Goal: Task Accomplishment & Management: Manage account settings

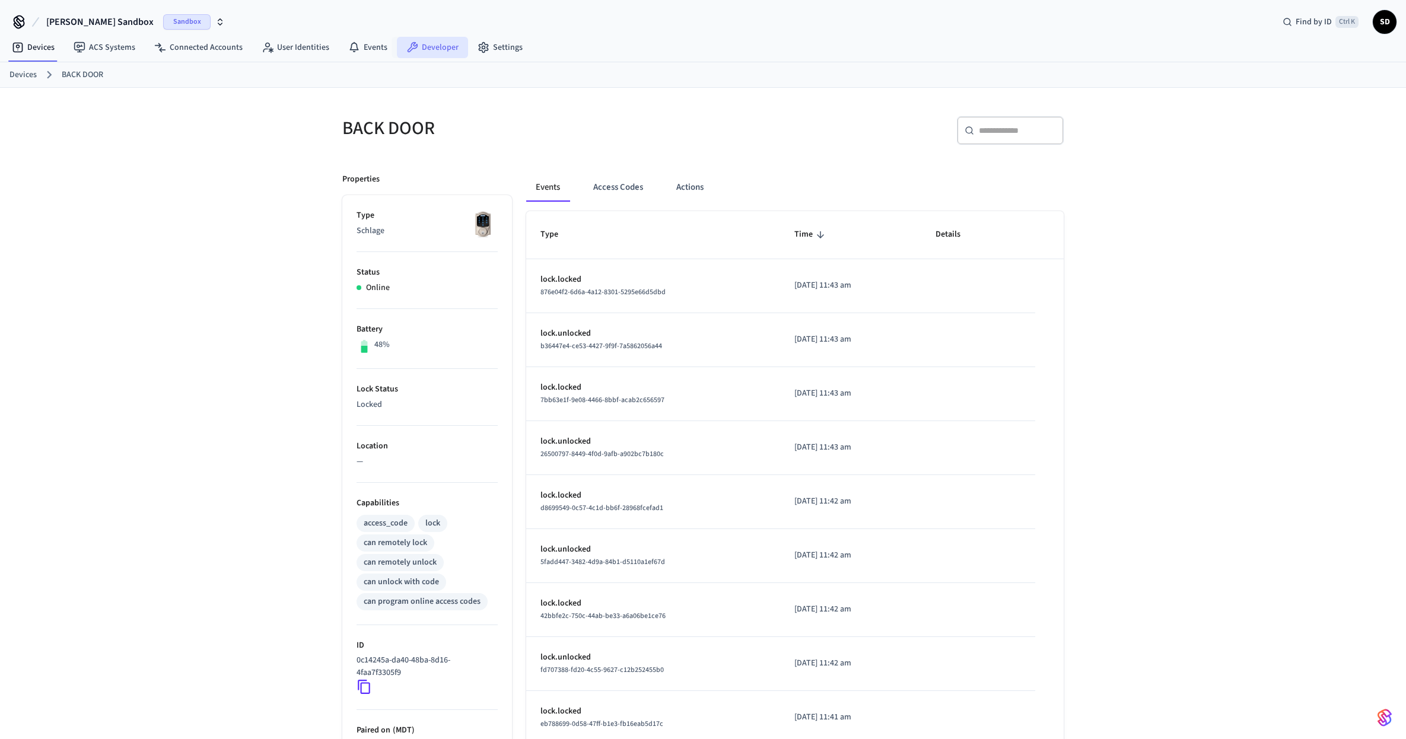
click at [424, 46] on link "Developer" at bounding box center [432, 47] width 71 height 21
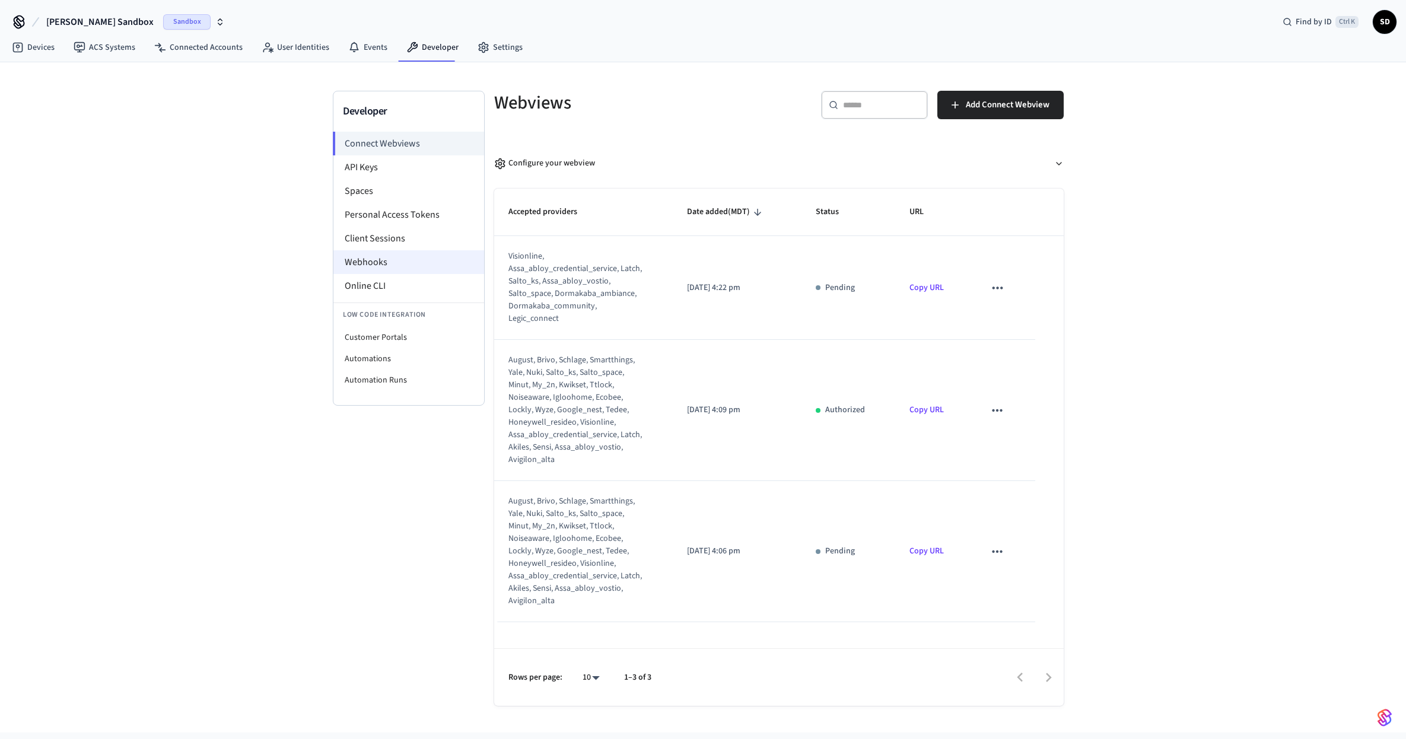
click at [394, 257] on li "Webhooks" at bounding box center [408, 262] width 151 height 24
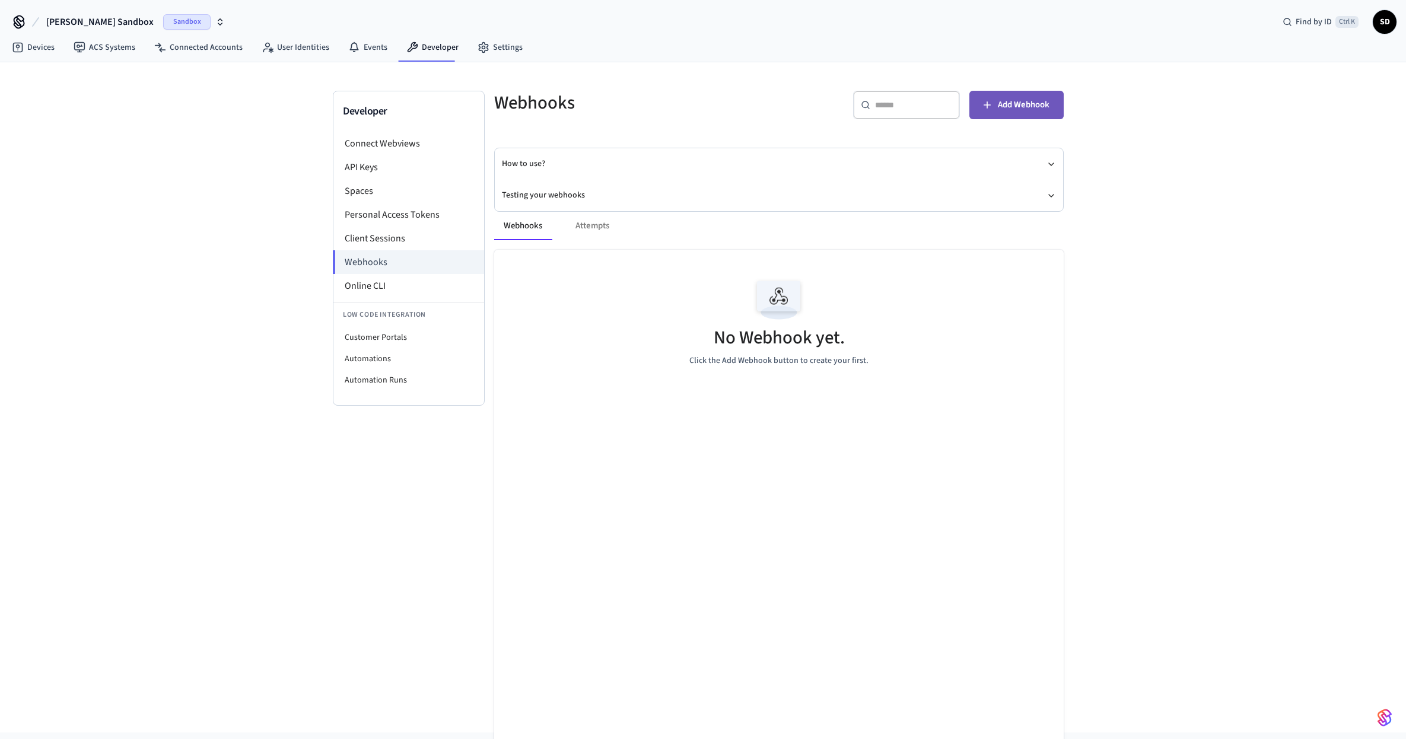
click at [1020, 103] on span "Add Webhook" at bounding box center [1024, 104] width 52 height 15
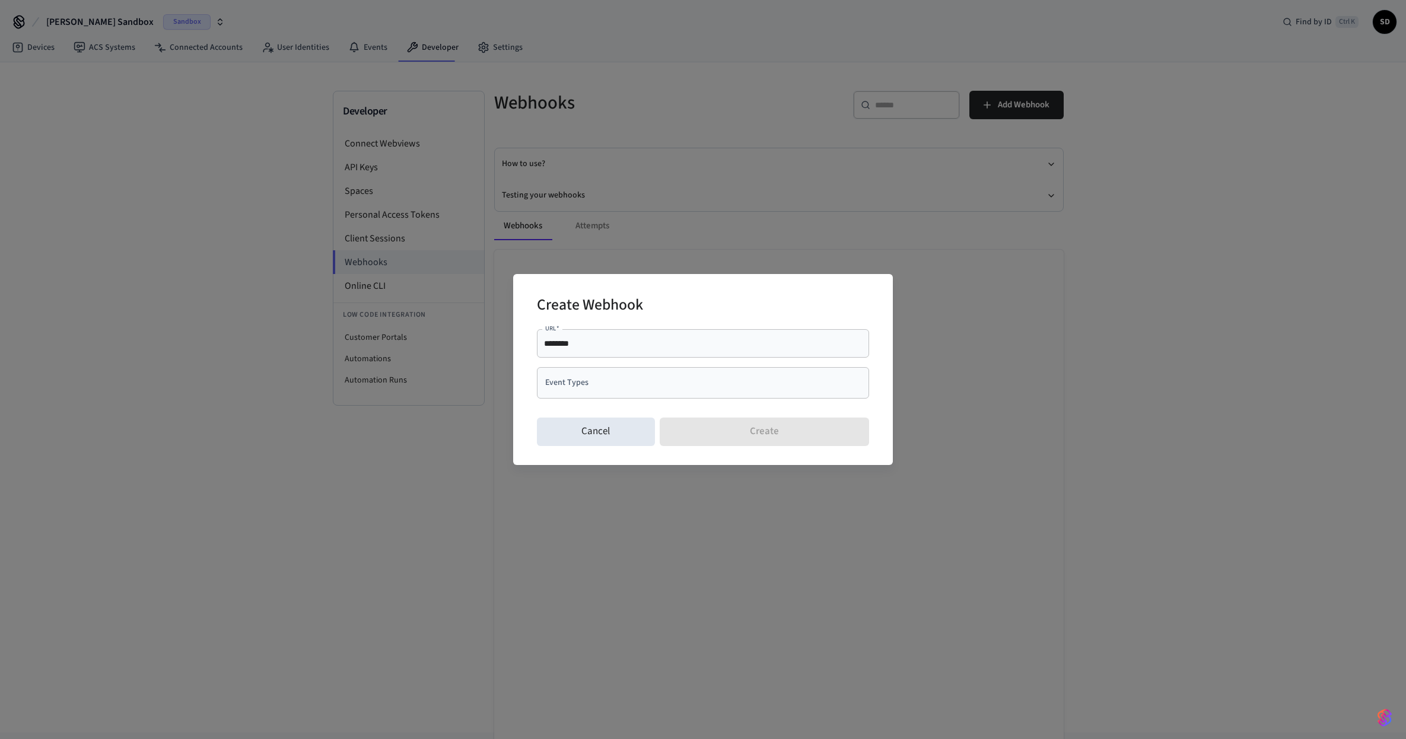
click at [623, 337] on div "******** URL   *" at bounding box center [703, 343] width 332 height 28
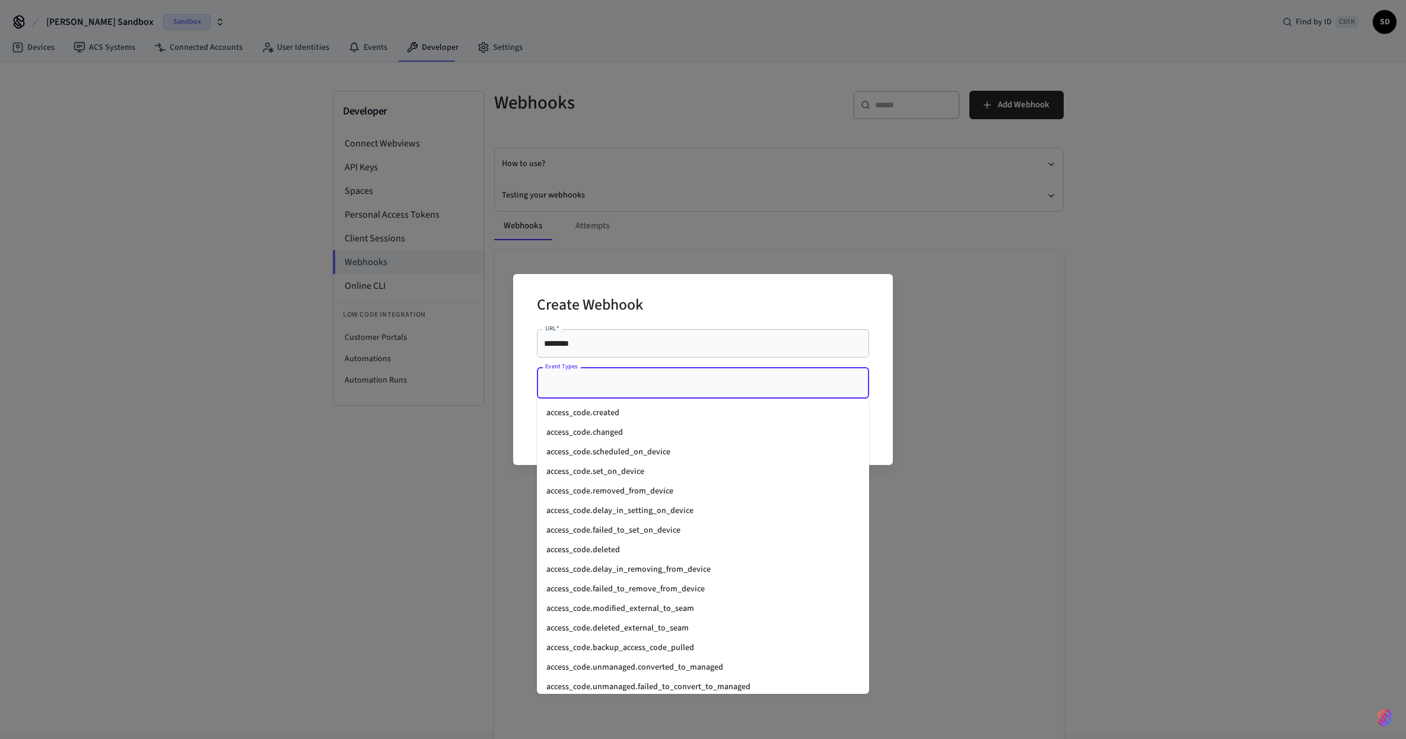
click at [604, 390] on input "Event Types" at bounding box center [694, 382] width 304 height 21
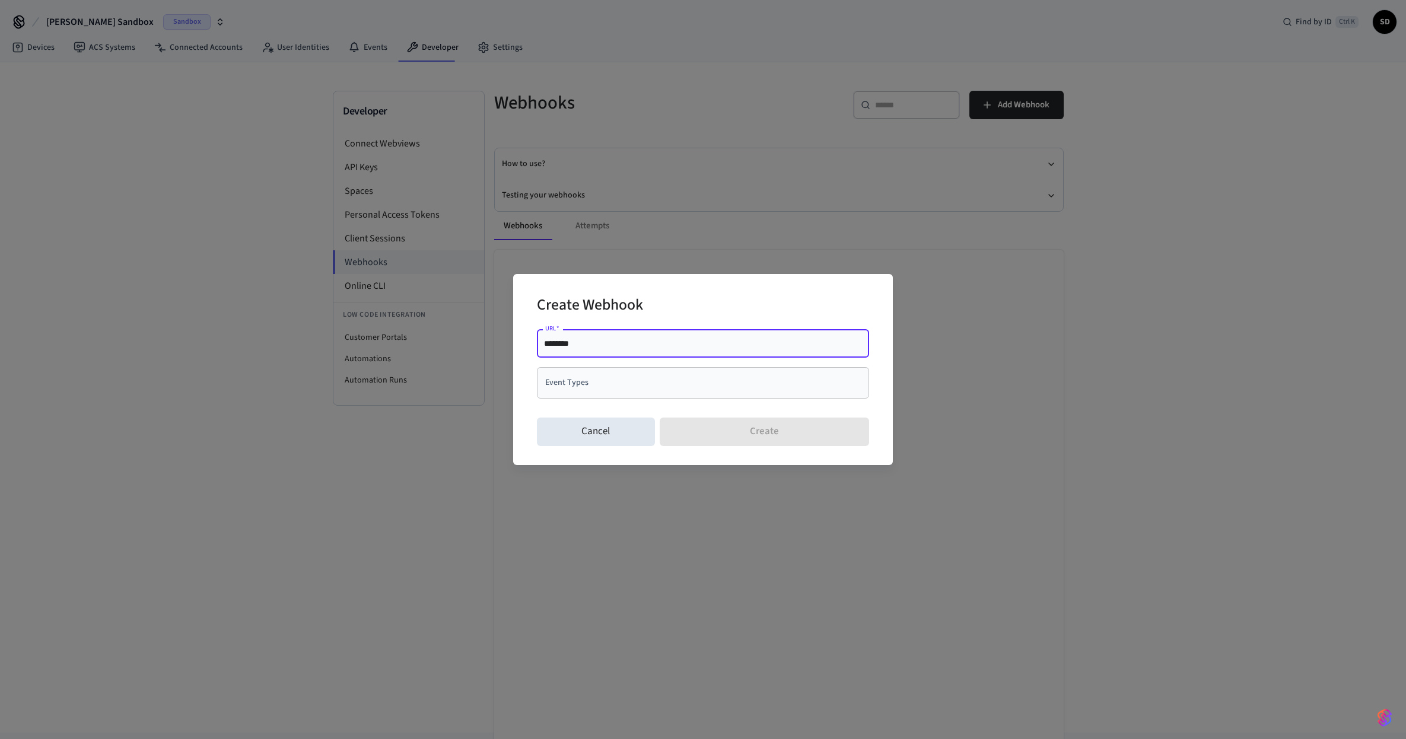
click at [610, 344] on input "********" at bounding box center [703, 343] width 318 height 12
click at [234, 328] on div "Create Webhook URL   * ******** URL   * Event Types Event Types Cancel Create" at bounding box center [703, 369] width 1406 height 739
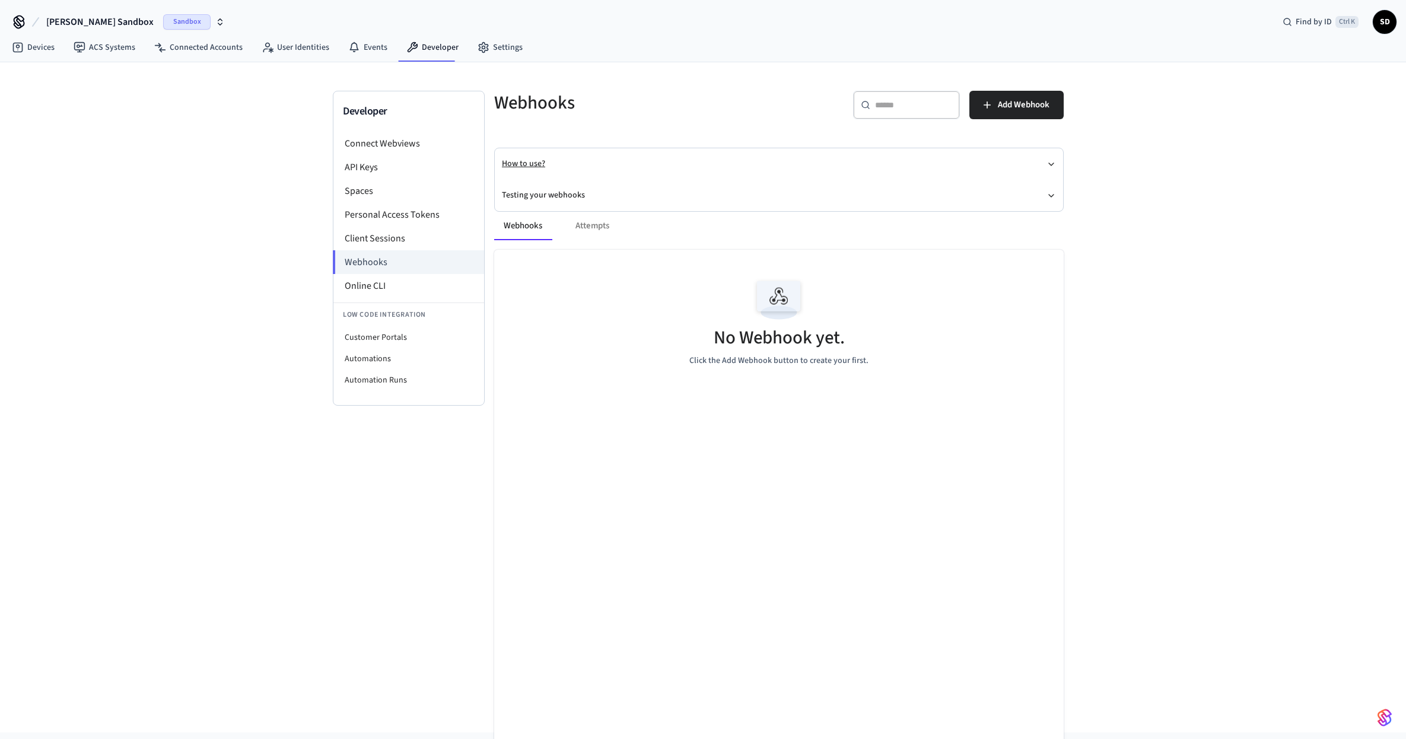
click at [518, 161] on button "How to use?" at bounding box center [779, 163] width 554 height 31
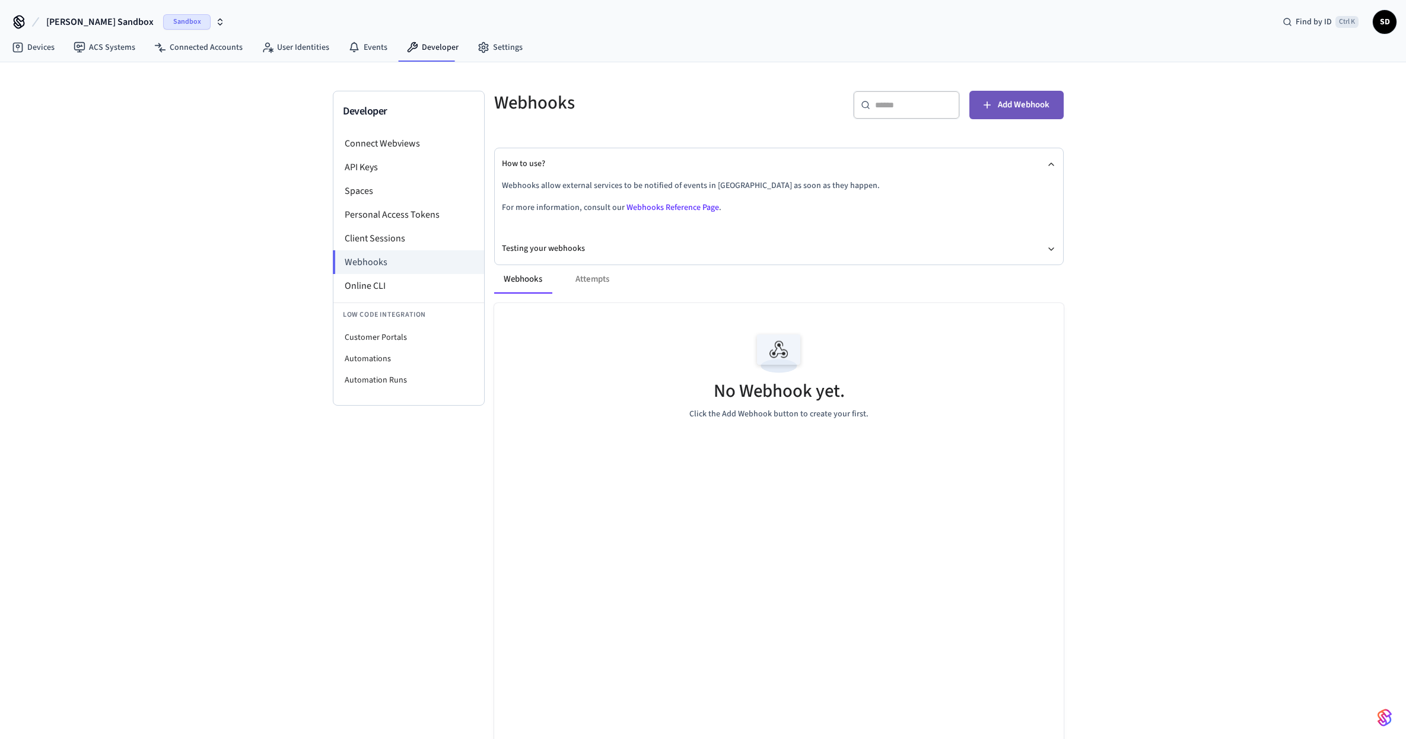
click at [1000, 104] on span "Add Webhook" at bounding box center [1024, 104] width 52 height 15
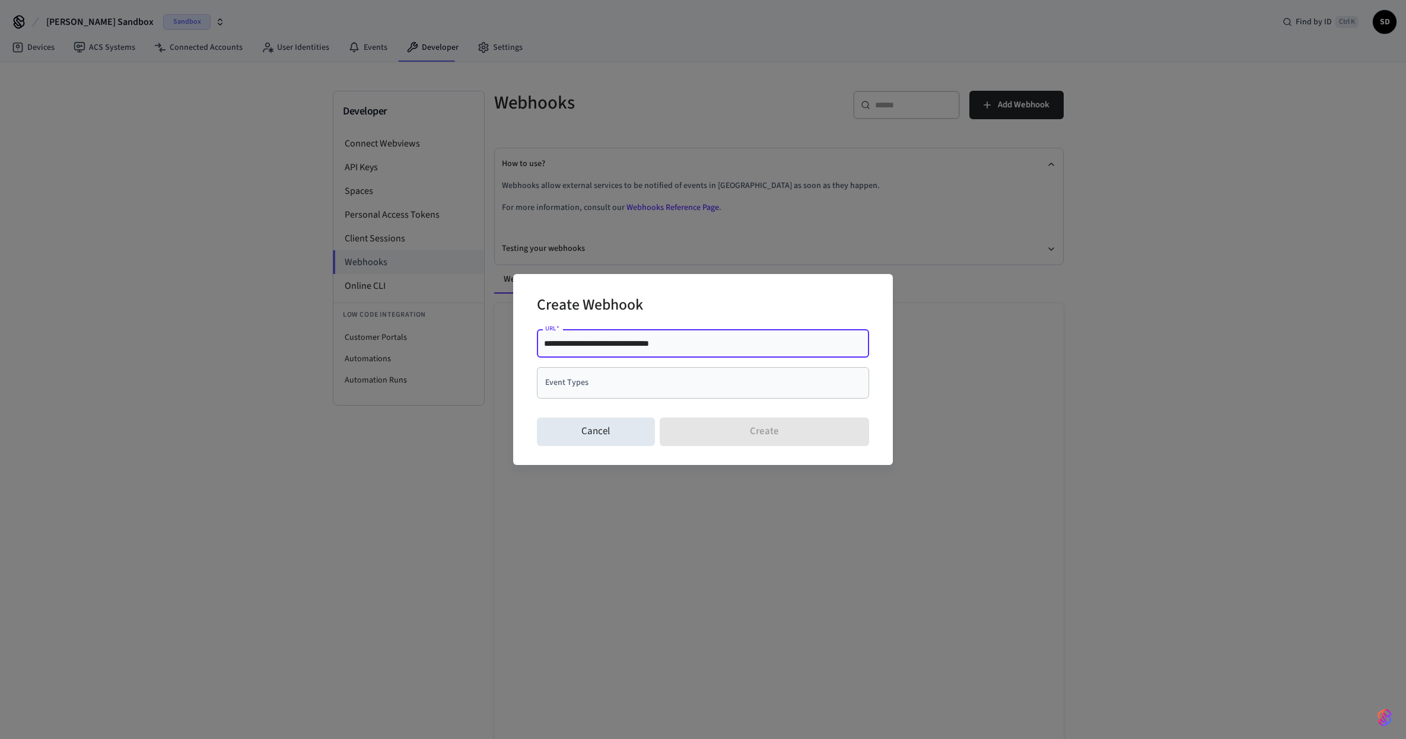
type input "**********"
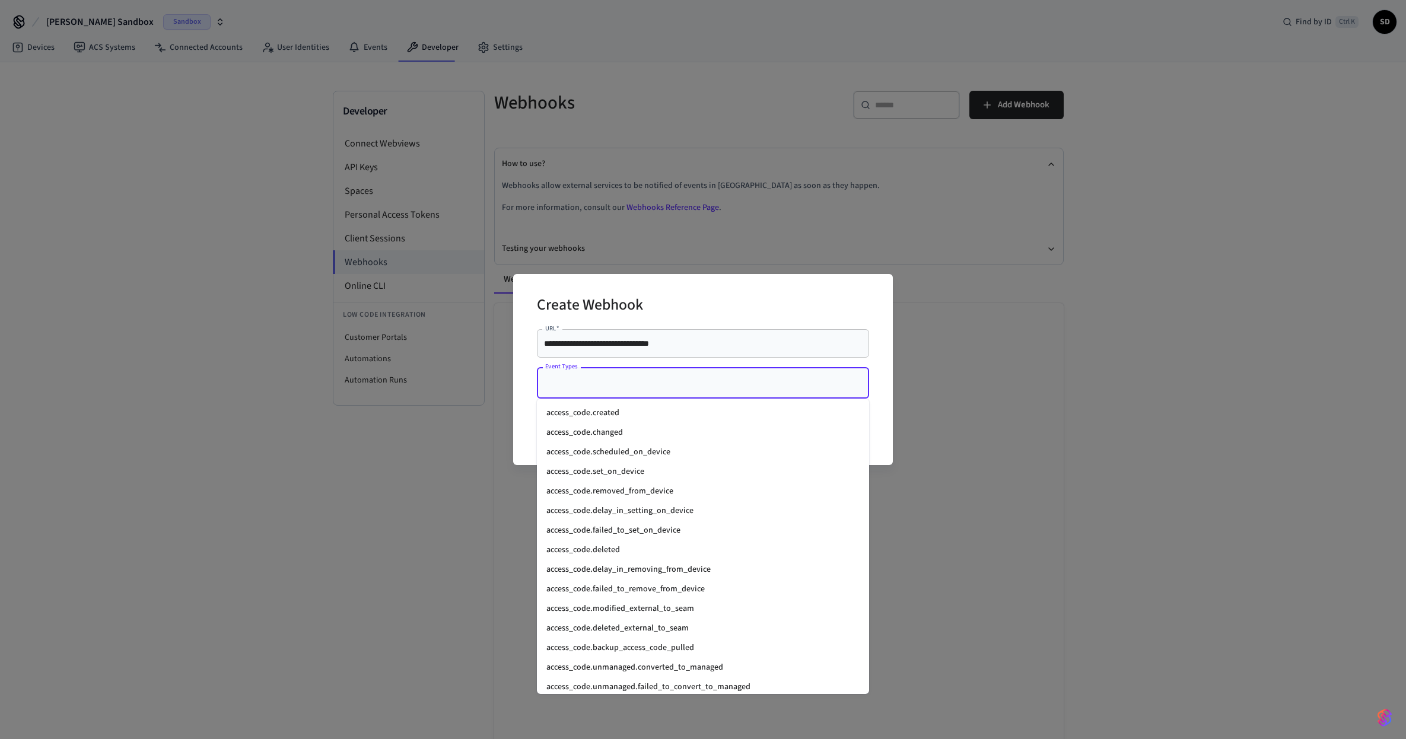
click at [633, 390] on input "Event Types" at bounding box center [694, 382] width 304 height 21
click at [622, 415] on li "access_code.created" at bounding box center [703, 413] width 332 height 20
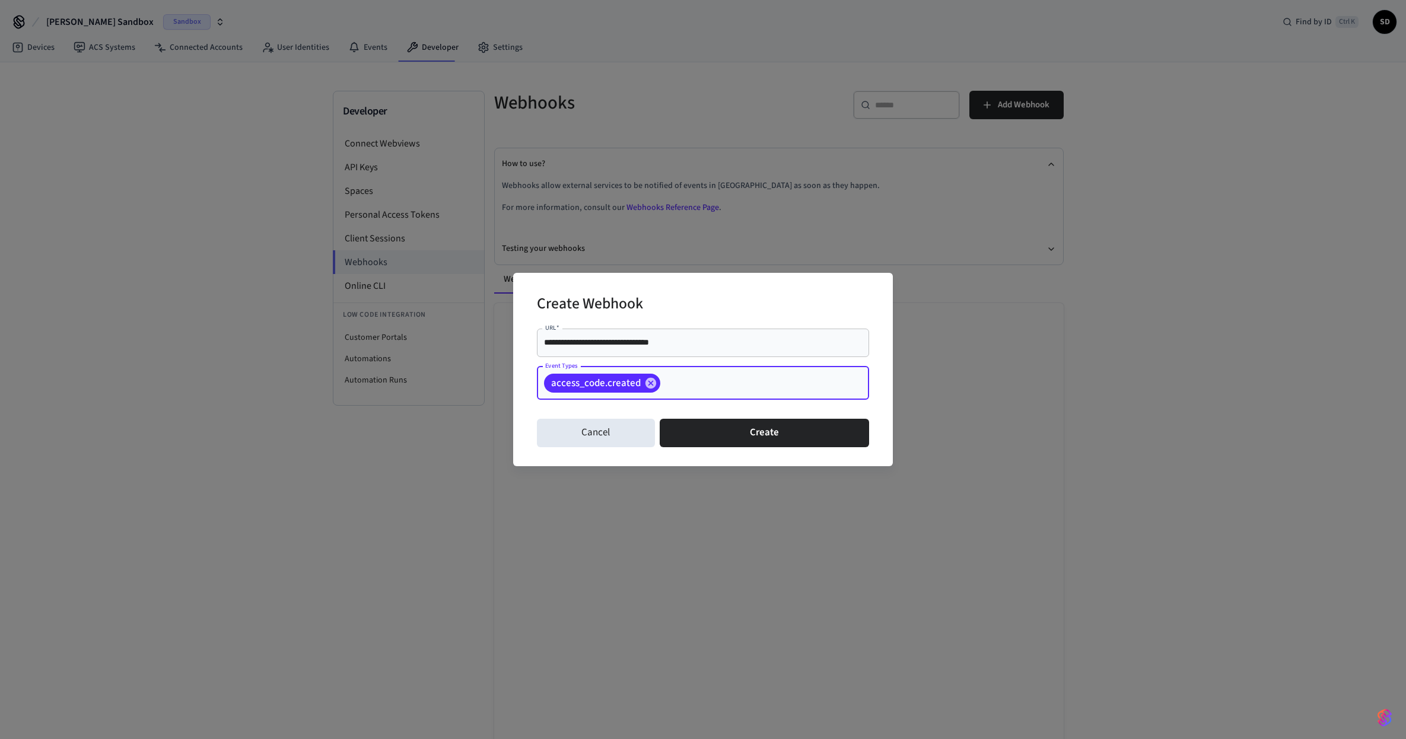
click at [699, 377] on input "Event Types" at bounding box center [746, 382] width 168 height 21
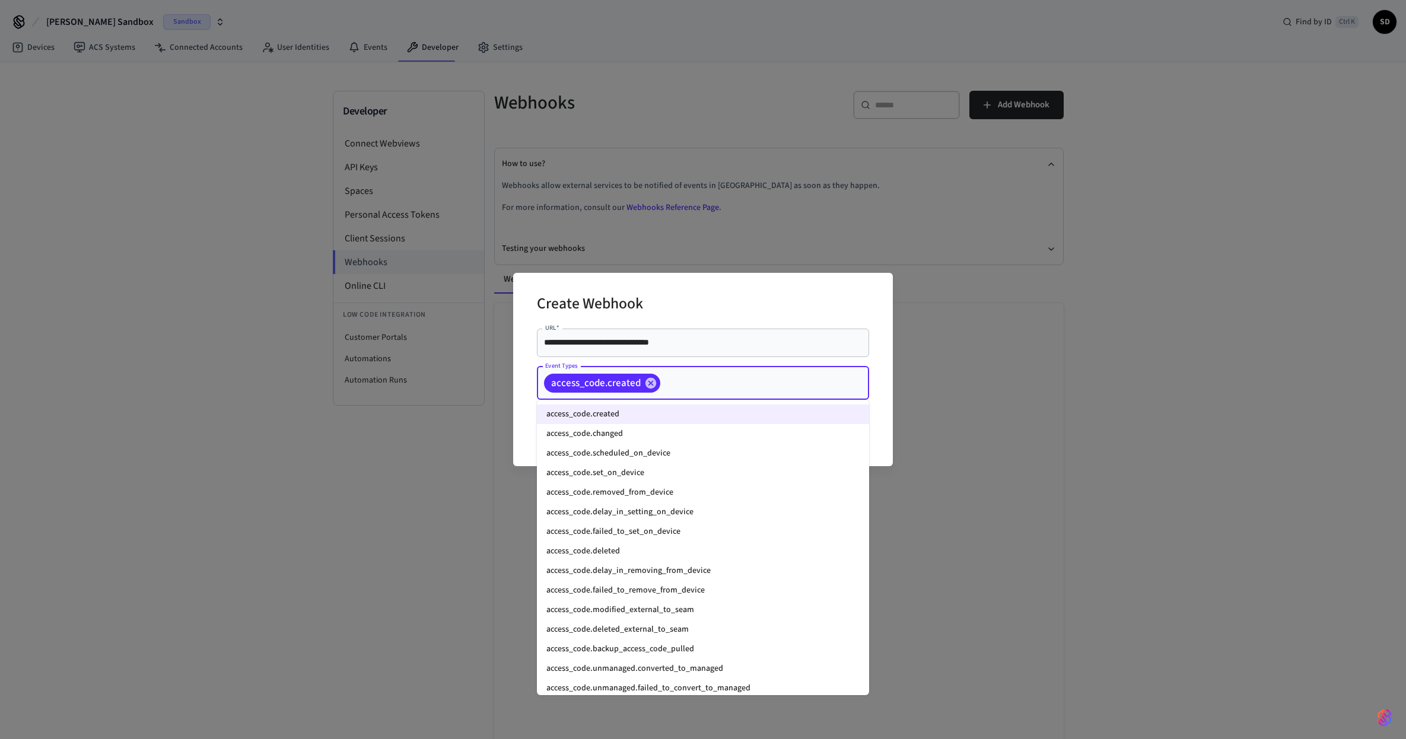
click at [623, 431] on li "access_code.changed" at bounding box center [703, 434] width 332 height 20
click at [821, 376] on input "Event Types" at bounding box center [807, 382] width 45 height 21
click at [734, 450] on li "access_code.scheduled_on_device" at bounding box center [703, 454] width 332 height 20
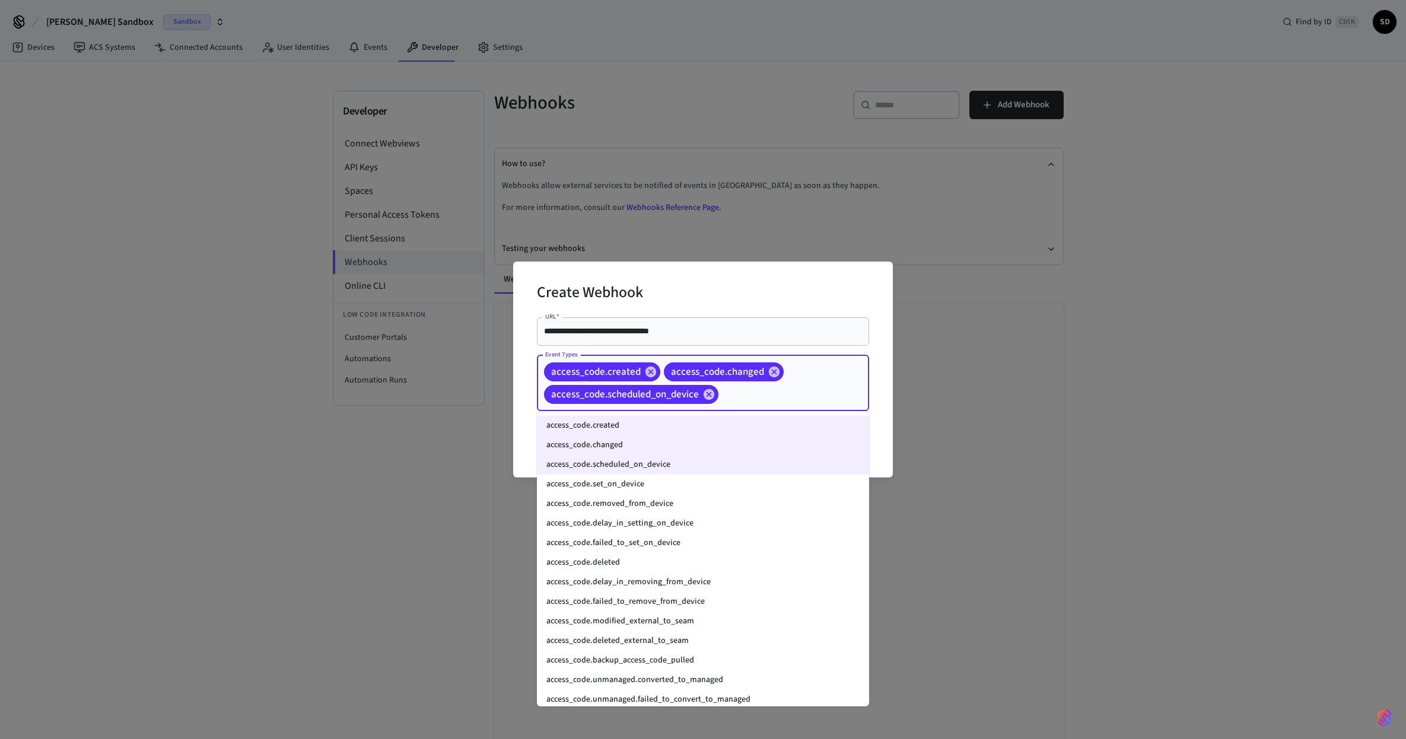
click at [819, 386] on input "Event Types" at bounding box center [775, 394] width 110 height 21
click at [712, 484] on li "access_code.set_on_device" at bounding box center [703, 484] width 332 height 20
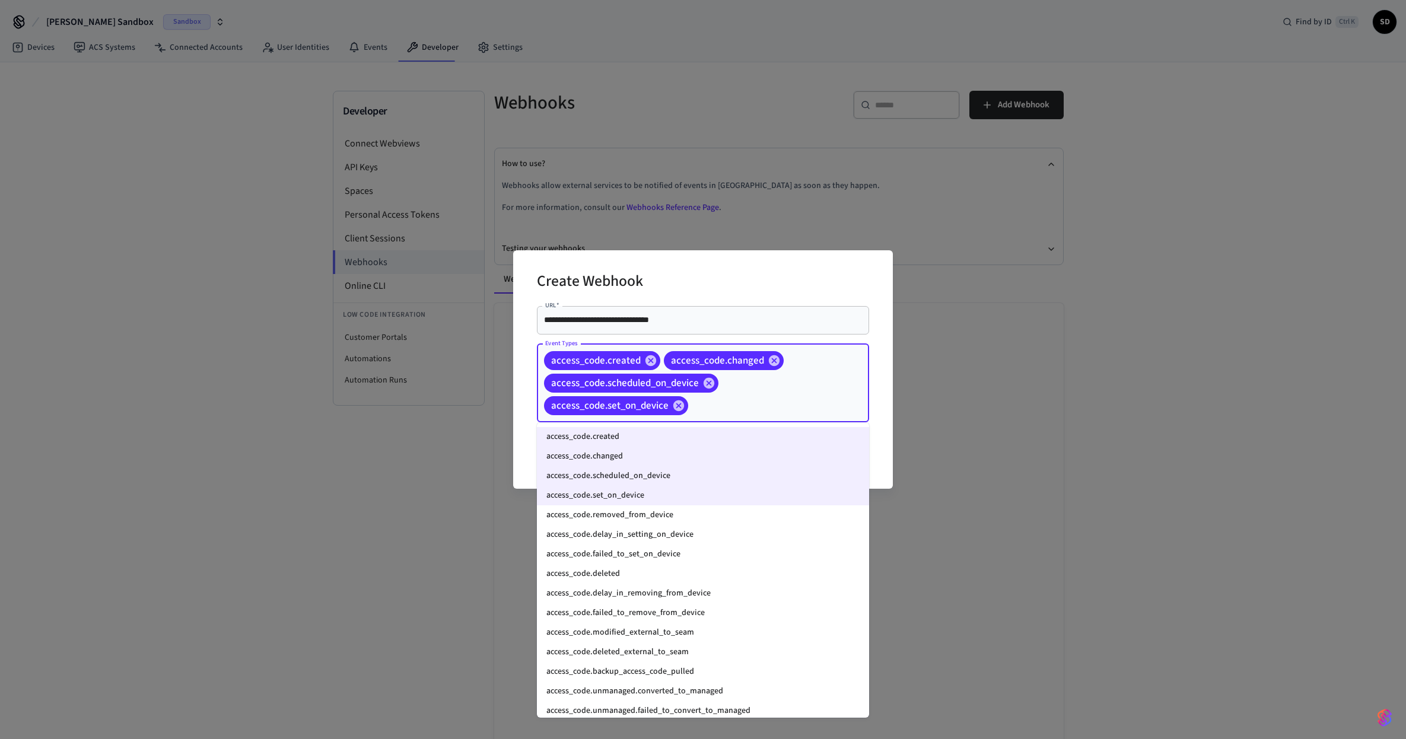
click at [781, 412] on input "Event Types" at bounding box center [760, 405] width 141 height 21
click at [706, 518] on li "access_code.removed_from_device" at bounding box center [703, 515] width 332 height 20
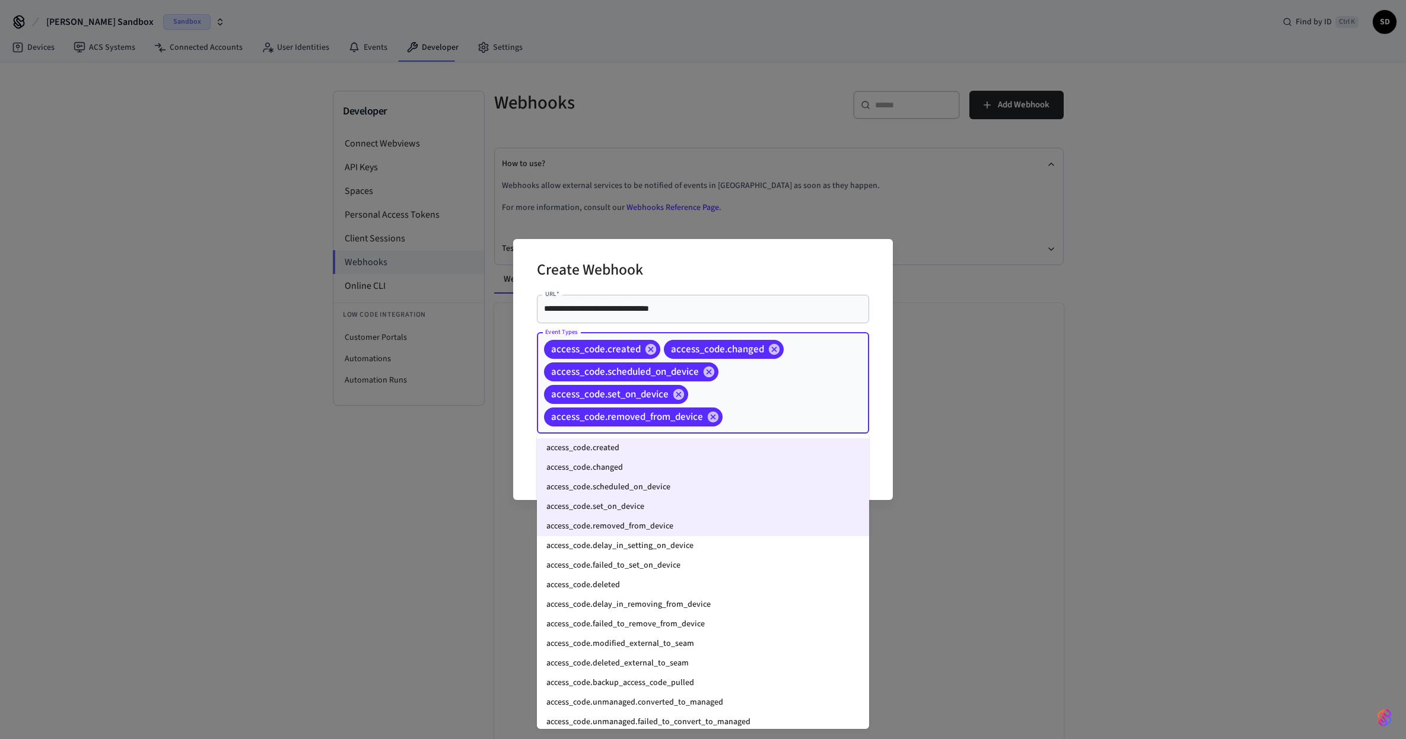
click at [806, 420] on input "Event Types" at bounding box center [777, 416] width 106 height 21
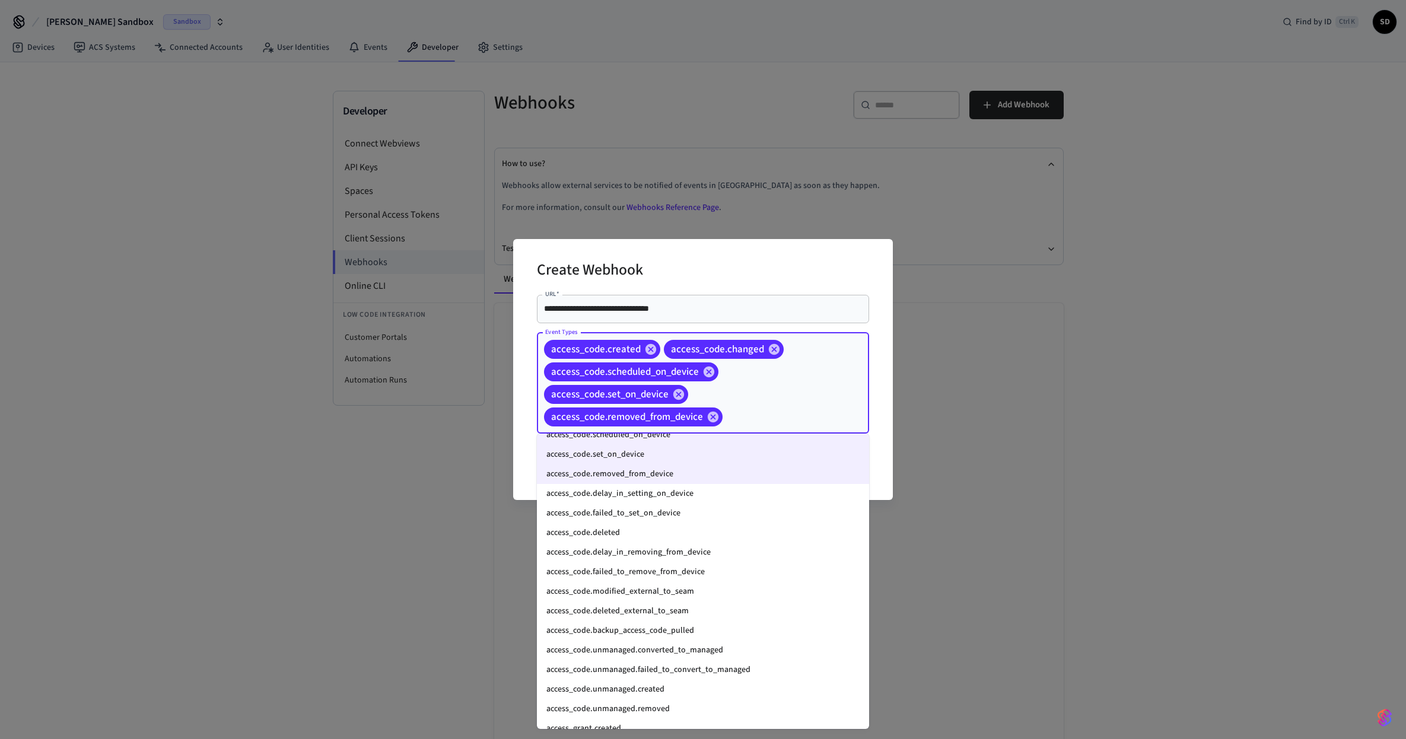
scroll to position [71, 0]
click at [719, 479] on li "access_code.delay_in_setting_on_device" at bounding box center [703, 475] width 332 height 20
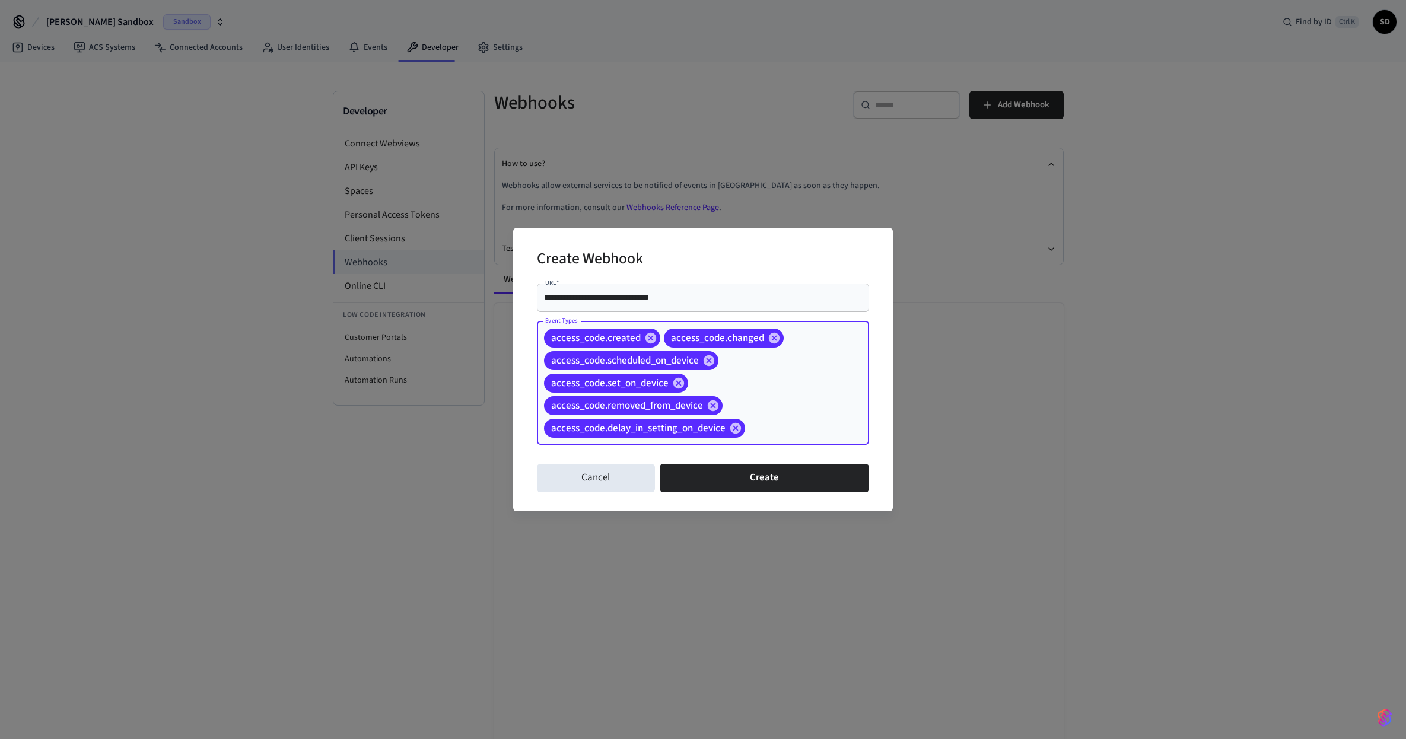
click at [804, 416] on div "access_code.created access_code.changed access_code.scheduled_on_device access_…" at bounding box center [703, 382] width 332 height 123
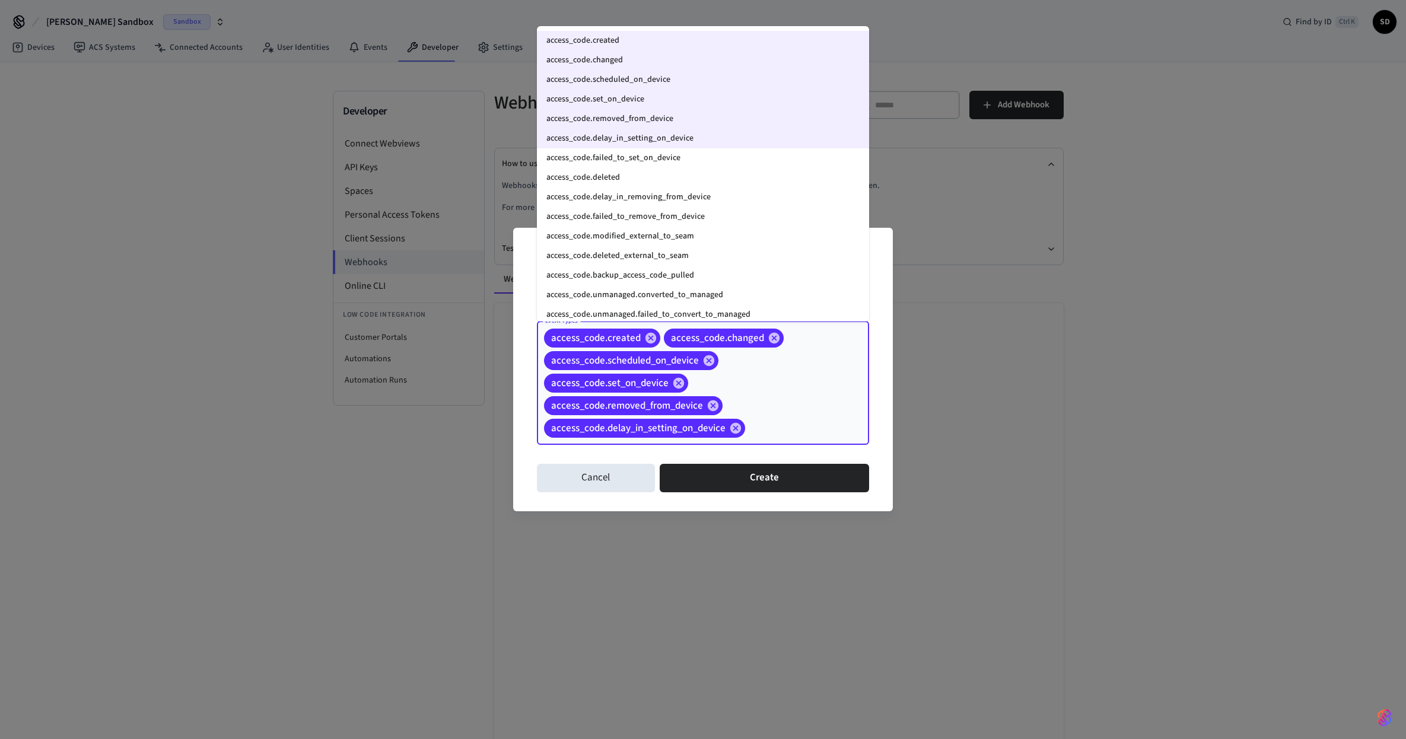
click at [687, 157] on li "access_code.failed_to_set_on_device" at bounding box center [703, 158] width 332 height 20
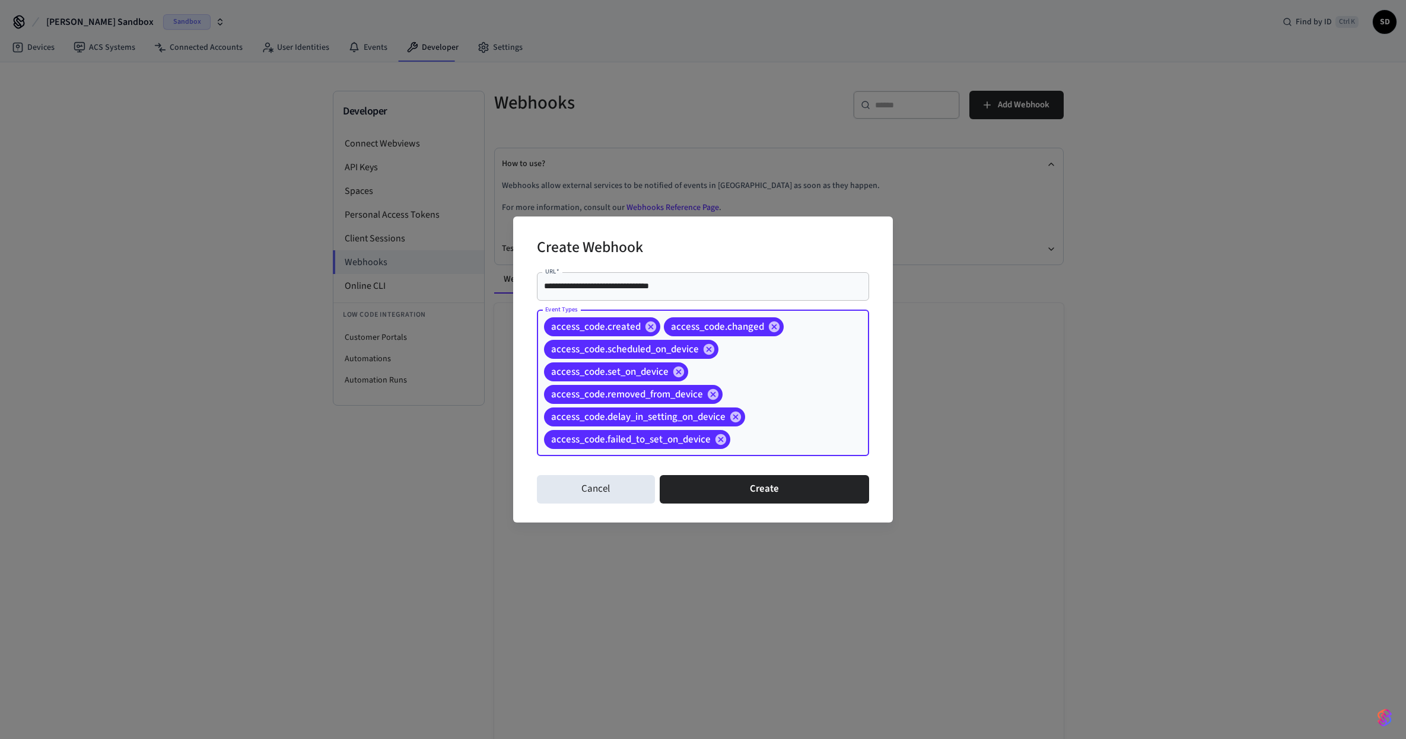
click at [818, 413] on div "access_code.created access_code.changed access_code.scheduled_on_device access_…" at bounding box center [703, 383] width 332 height 146
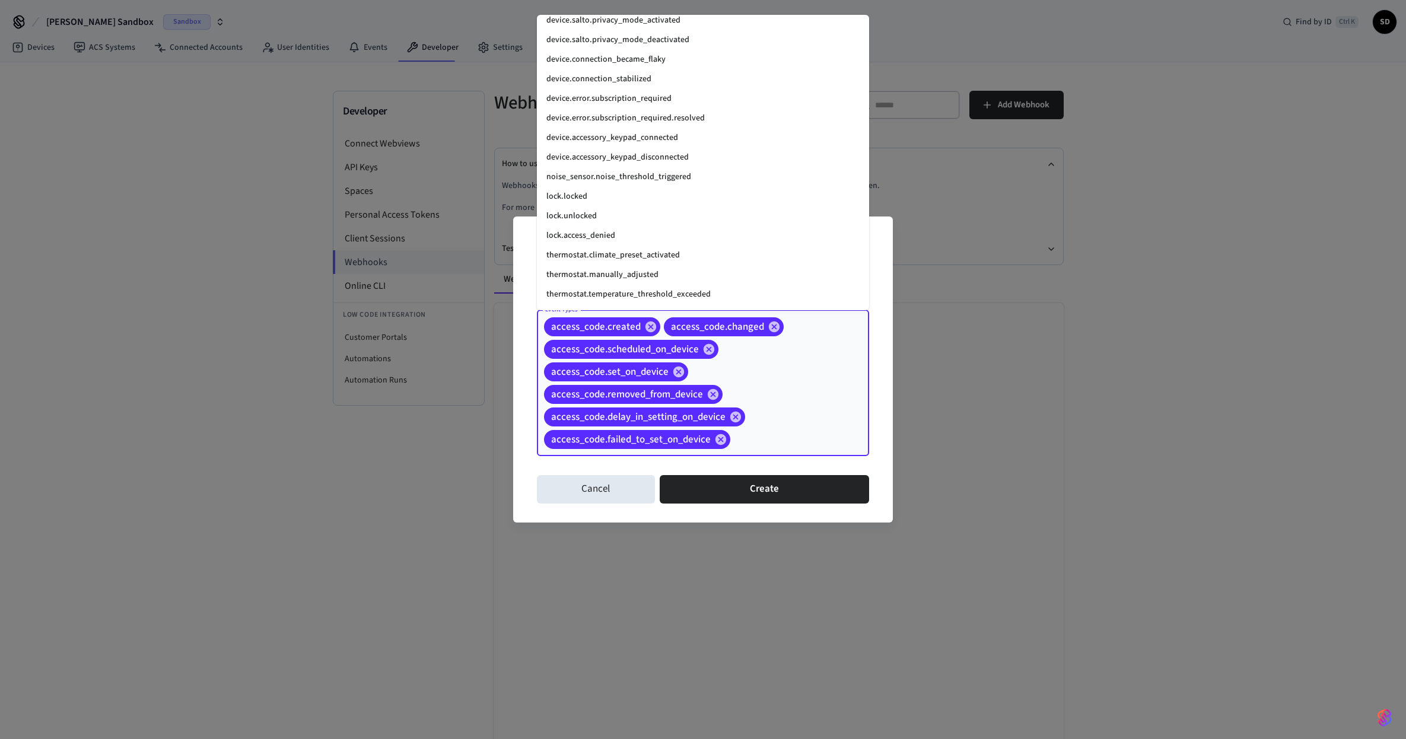
scroll to position [1372, 0]
click at [649, 235] on li "lock.unlocked" at bounding box center [703, 242] width 332 height 20
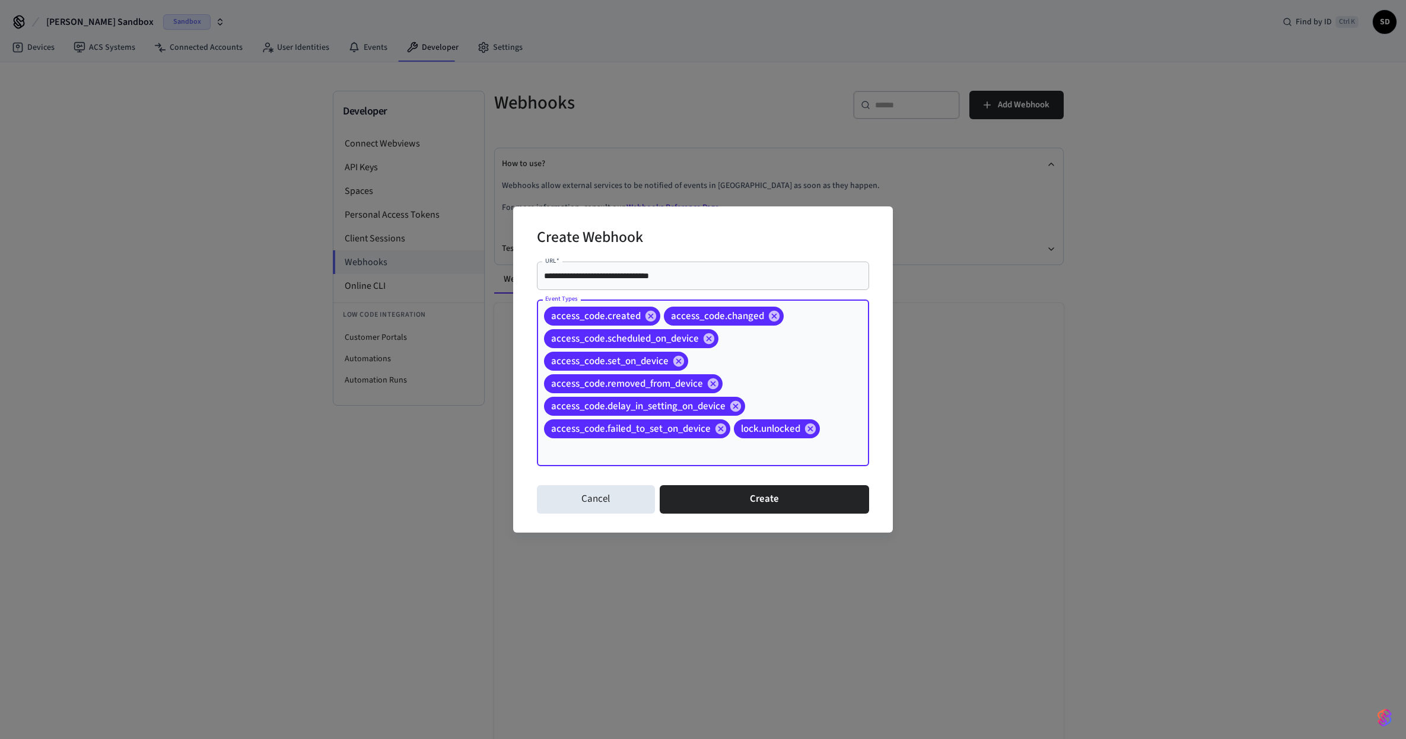
drag, startPoint x: 780, startPoint y: 365, endPoint x: 772, endPoint y: 355, distance: 13.5
click at [782, 365] on div "access_code.created access_code.changed access_code.scheduled_on_device access_…" at bounding box center [703, 382] width 332 height 167
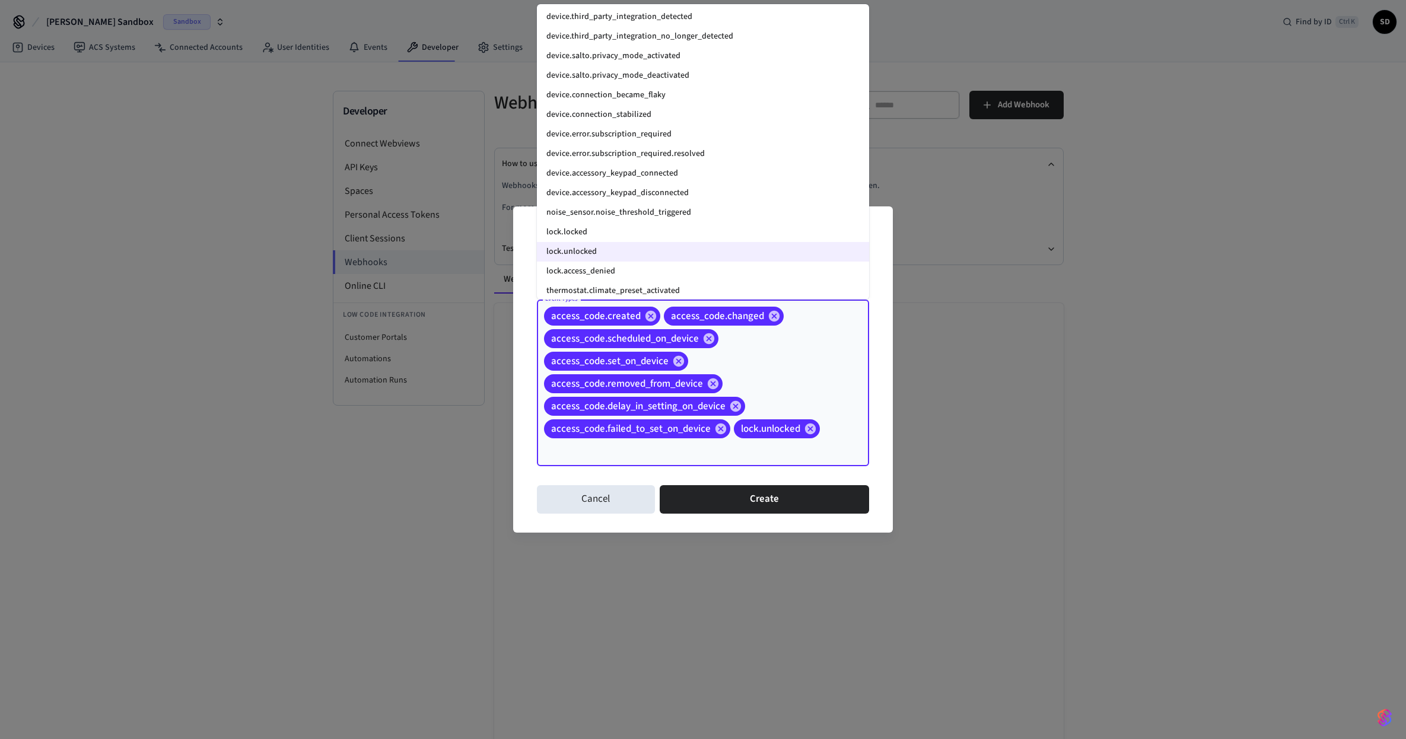
scroll to position [1515, 0]
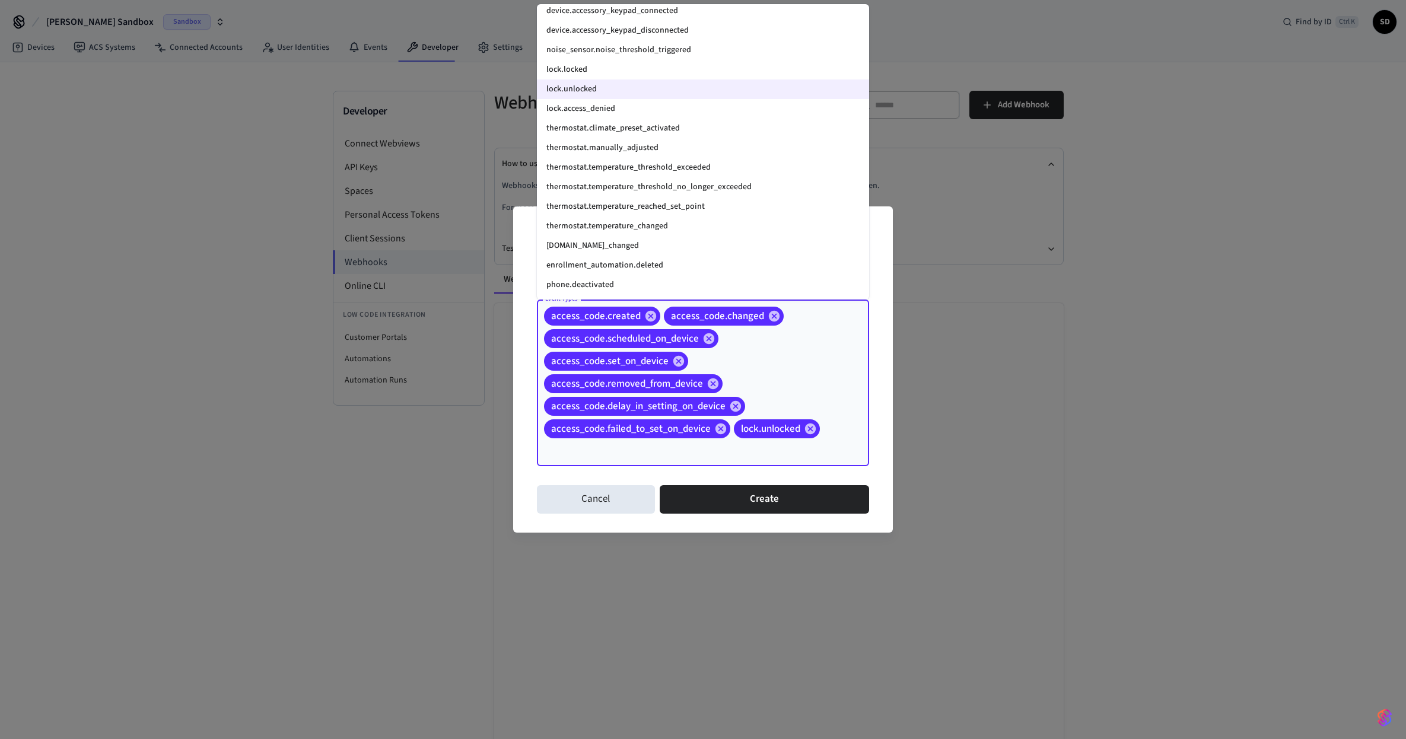
click at [599, 68] on li "lock.locked" at bounding box center [703, 70] width 332 height 20
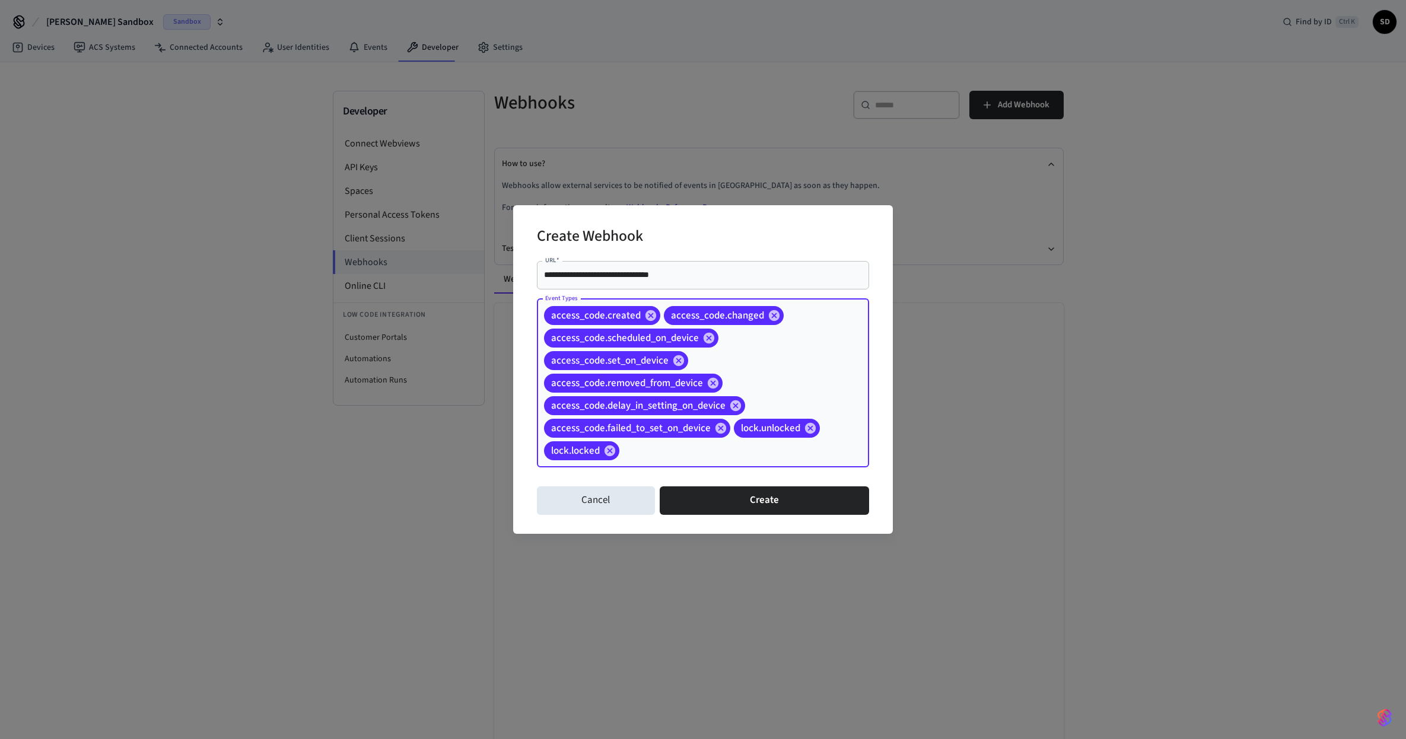
click at [804, 359] on div "access_code.created access_code.changed access_code.scheduled_on_device access_…" at bounding box center [703, 383] width 332 height 168
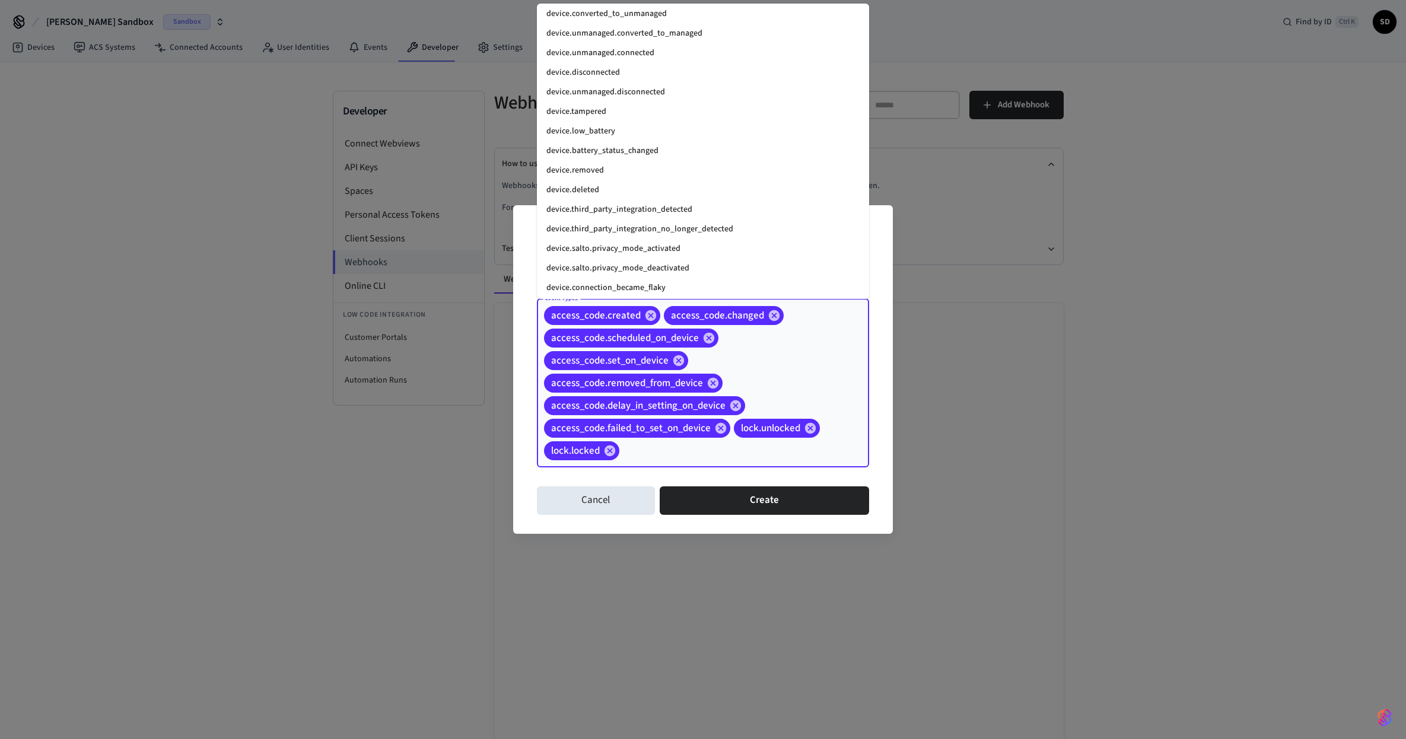
scroll to position [1088, 0]
click at [619, 202] on li "device.low_battery" at bounding box center [703, 203] width 332 height 20
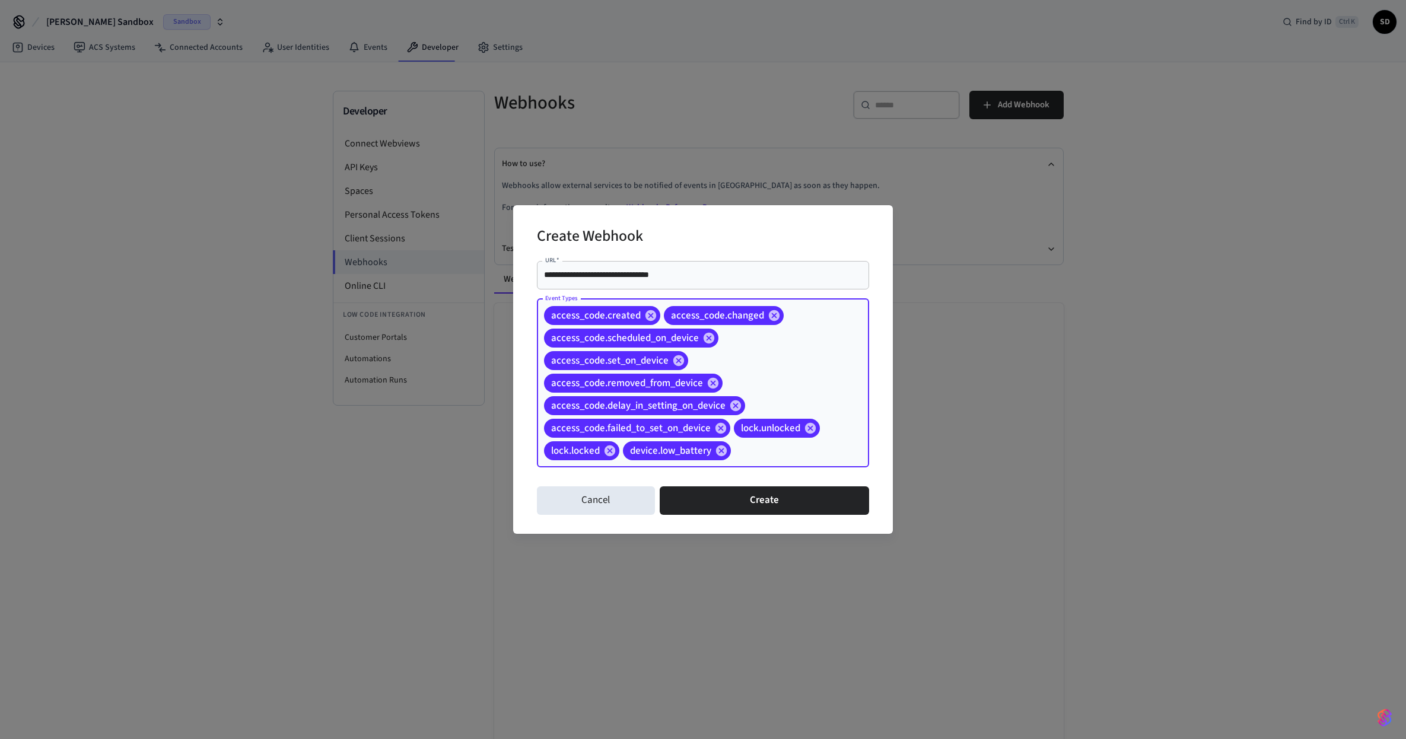
click at [799, 348] on div "access_code.created access_code.changed access_code.scheduled_on_device access_…" at bounding box center [703, 383] width 332 height 168
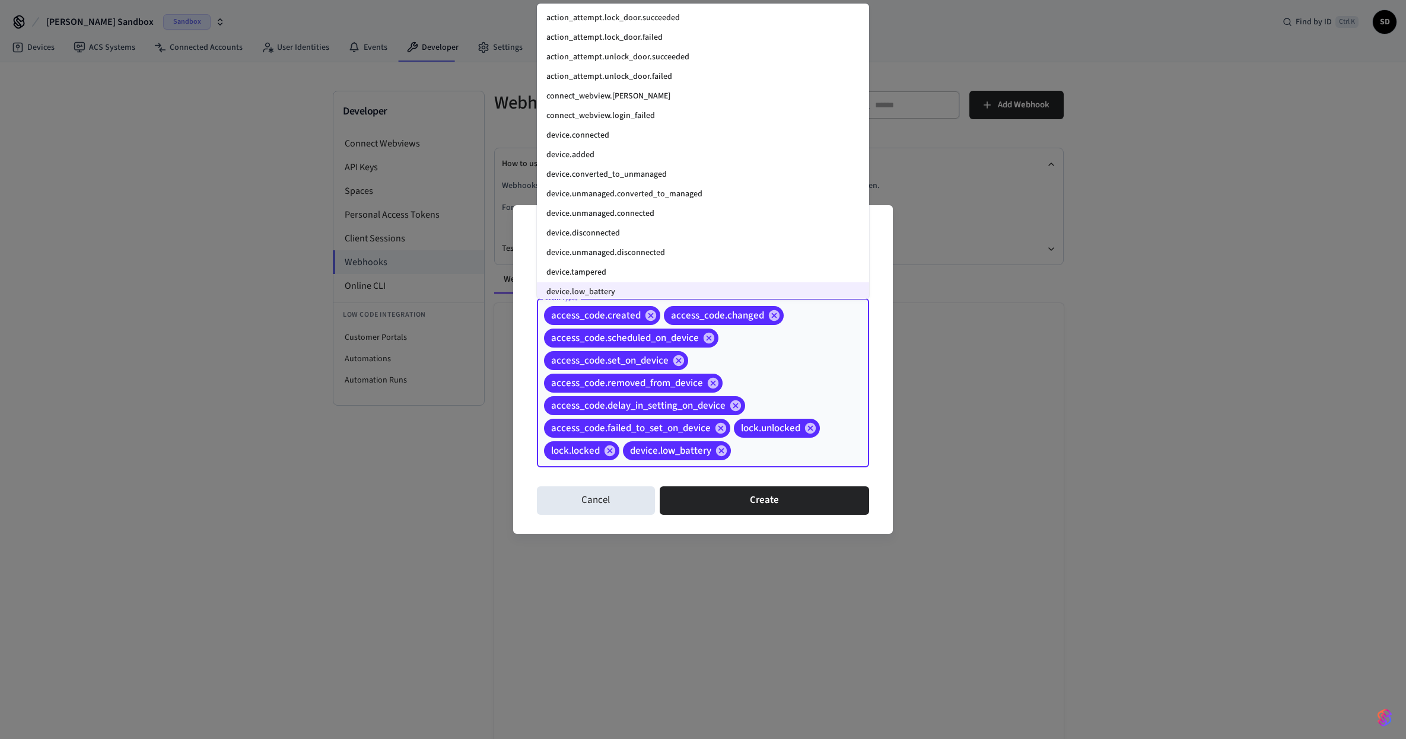
scroll to position [996, 0]
click at [611, 162] on li "device.added" at bounding box center [703, 157] width 332 height 20
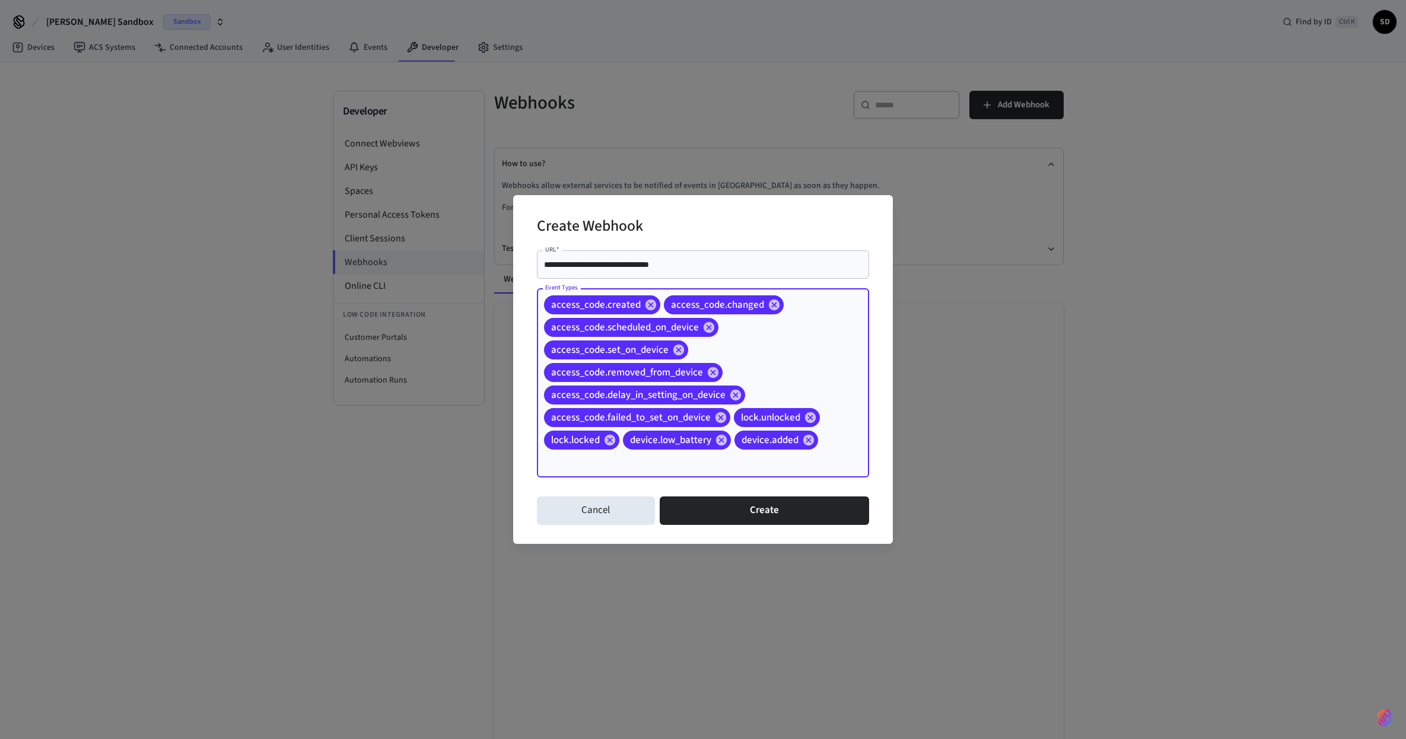
click at [805, 349] on div "access_code.created access_code.changed access_code.scheduled_on_device access_…" at bounding box center [703, 382] width 332 height 189
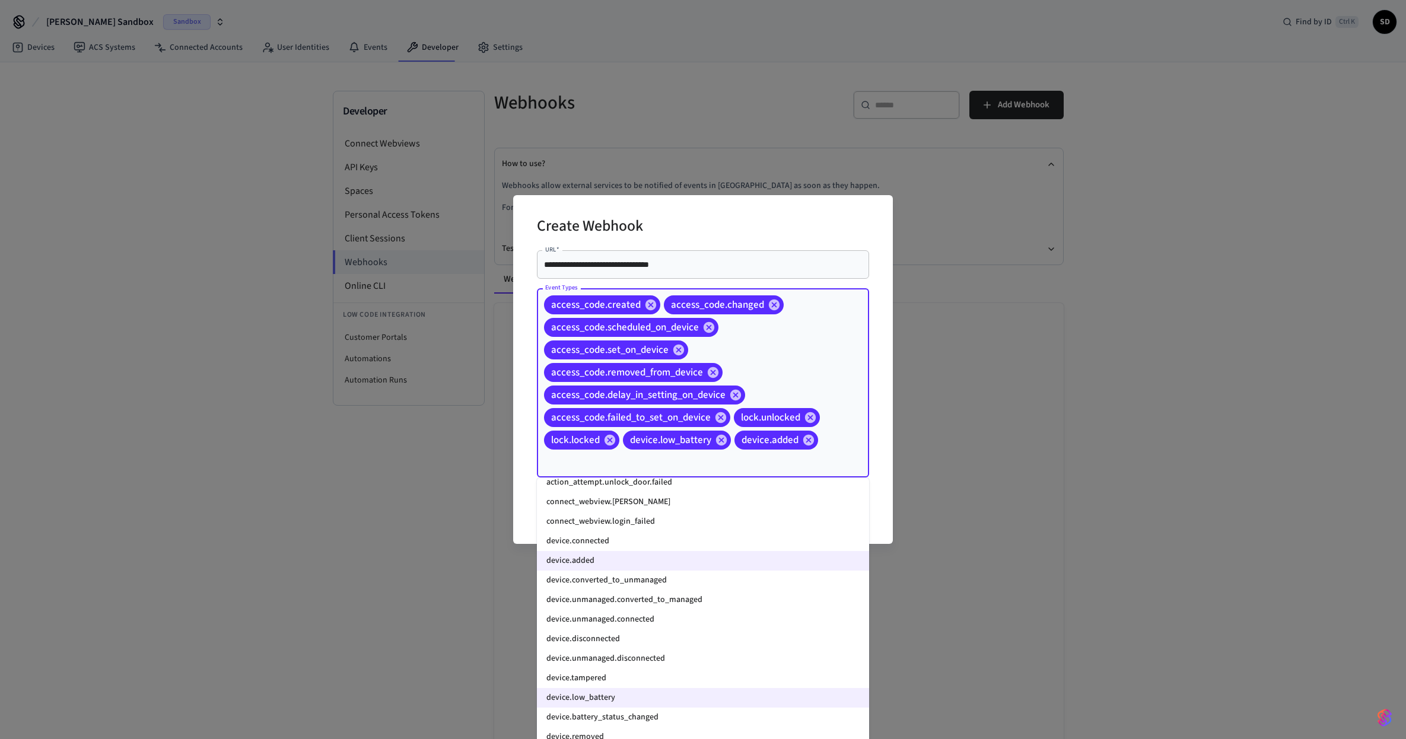
scroll to position [1067, 0]
click at [623, 545] on li "device.connected" at bounding box center [703, 540] width 332 height 20
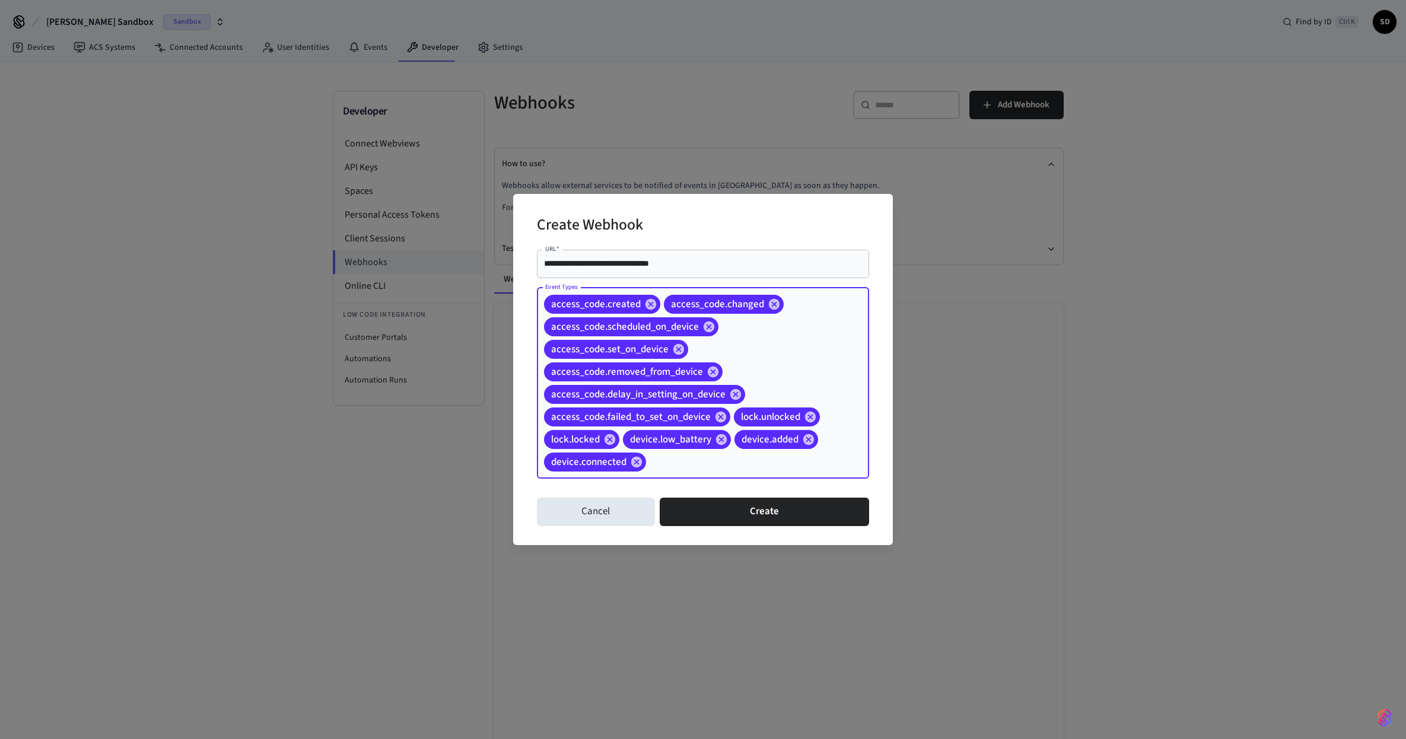
click at [811, 353] on div "access_code.created access_code.changed access_code.scheduled_on_device access_…" at bounding box center [703, 383] width 332 height 191
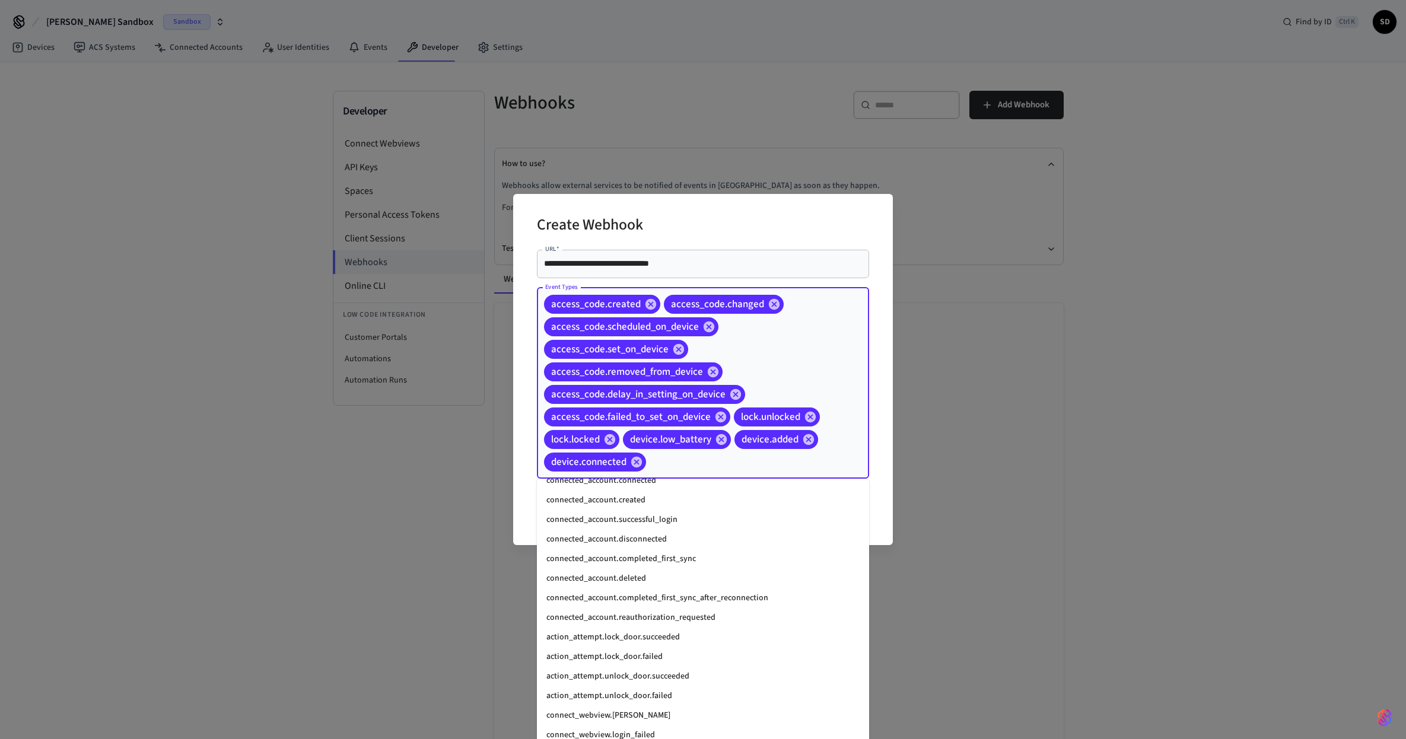
scroll to position [783, 0]
click at [614, 556] on li "connected_account.connected" at bounding box center [703, 552] width 332 height 20
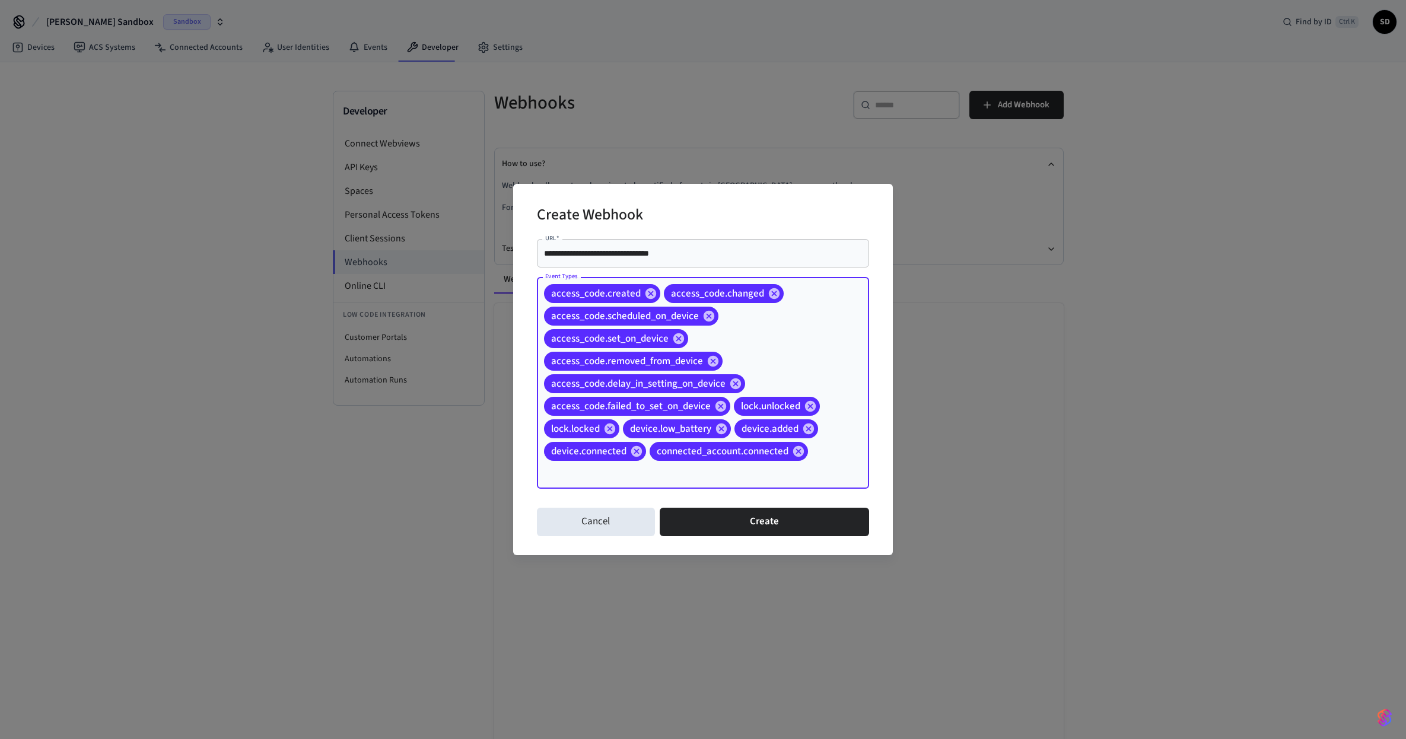
click at [837, 473] on div "access_code.created access_code.changed access_code.scheduled_on_device access_…" at bounding box center [703, 383] width 332 height 212
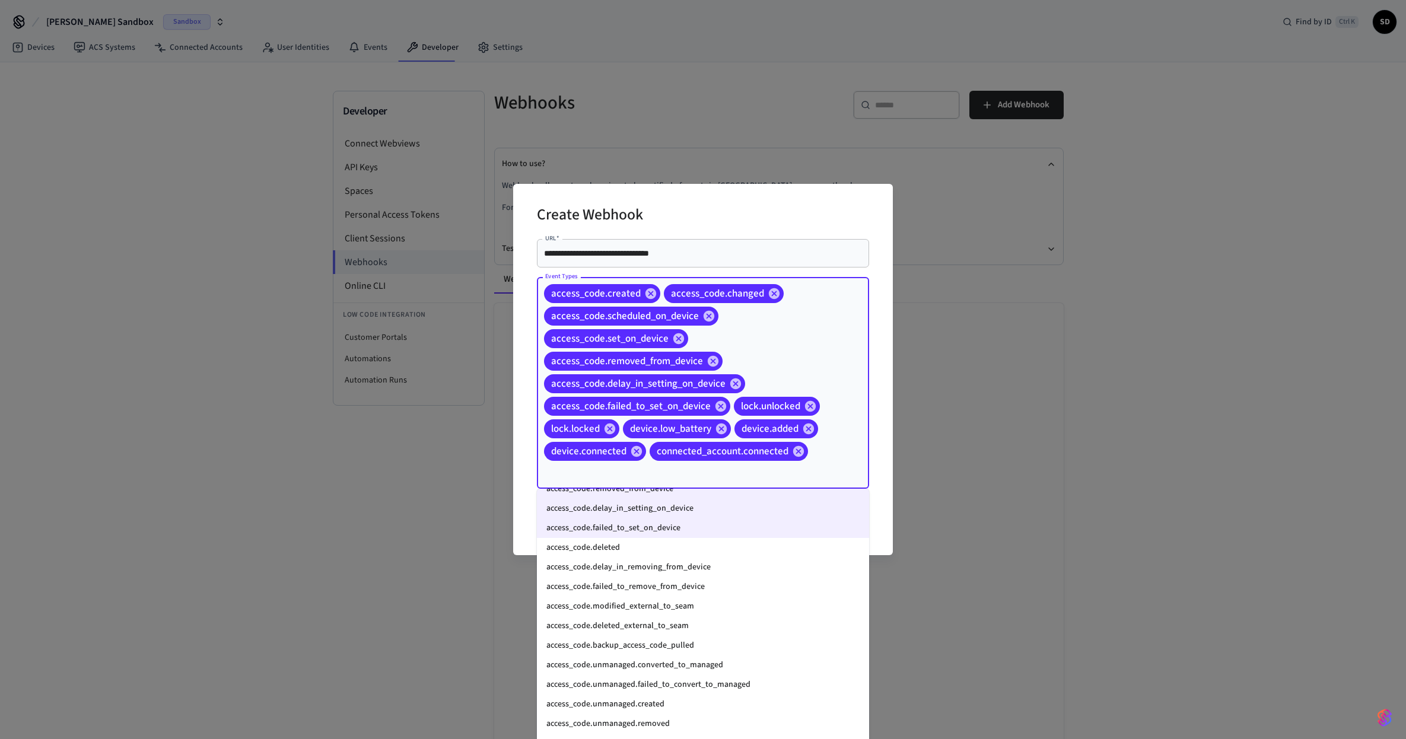
scroll to position [71, 0]
click at [680, 573] on li "access_code.deleted" at bounding box center [703, 569] width 332 height 20
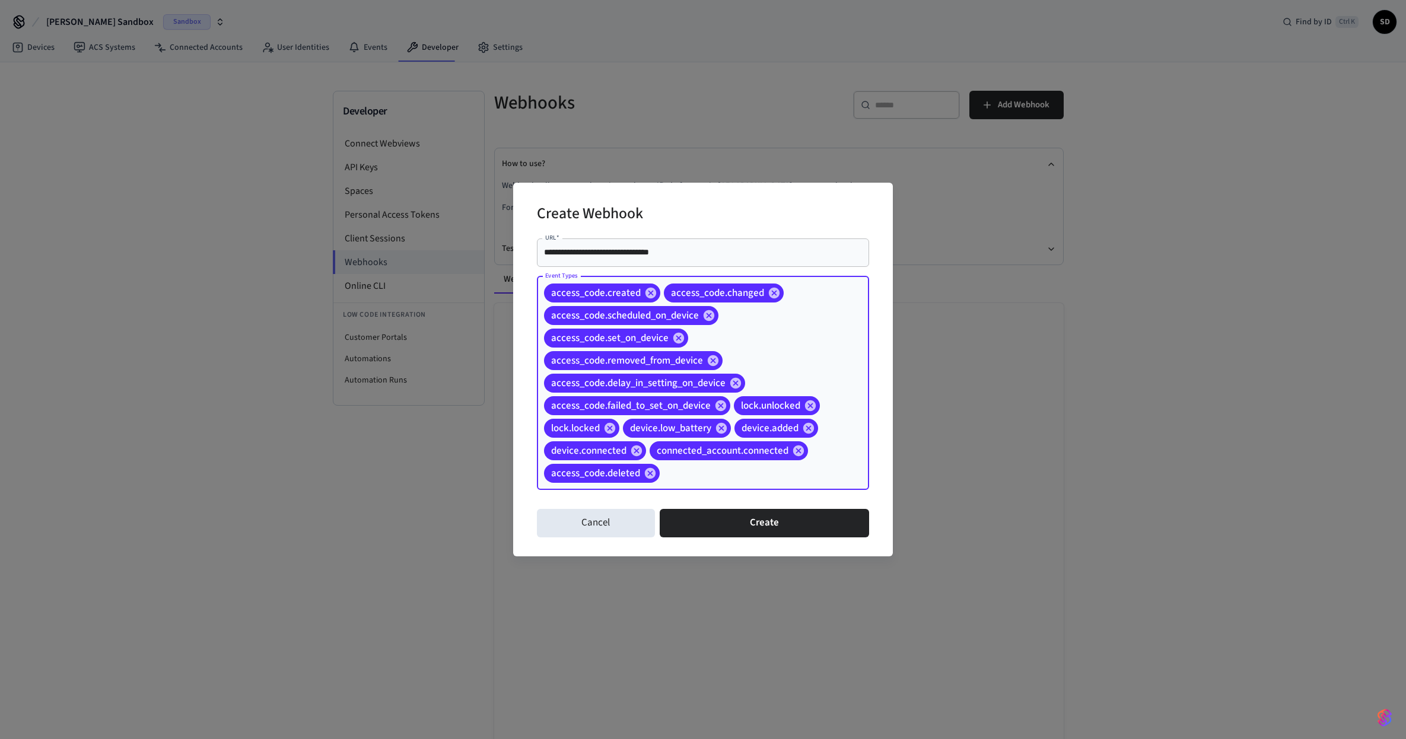
click at [831, 353] on div "access_code.created access_code.changed access_code.scheduled_on_device access_…" at bounding box center [703, 382] width 332 height 213
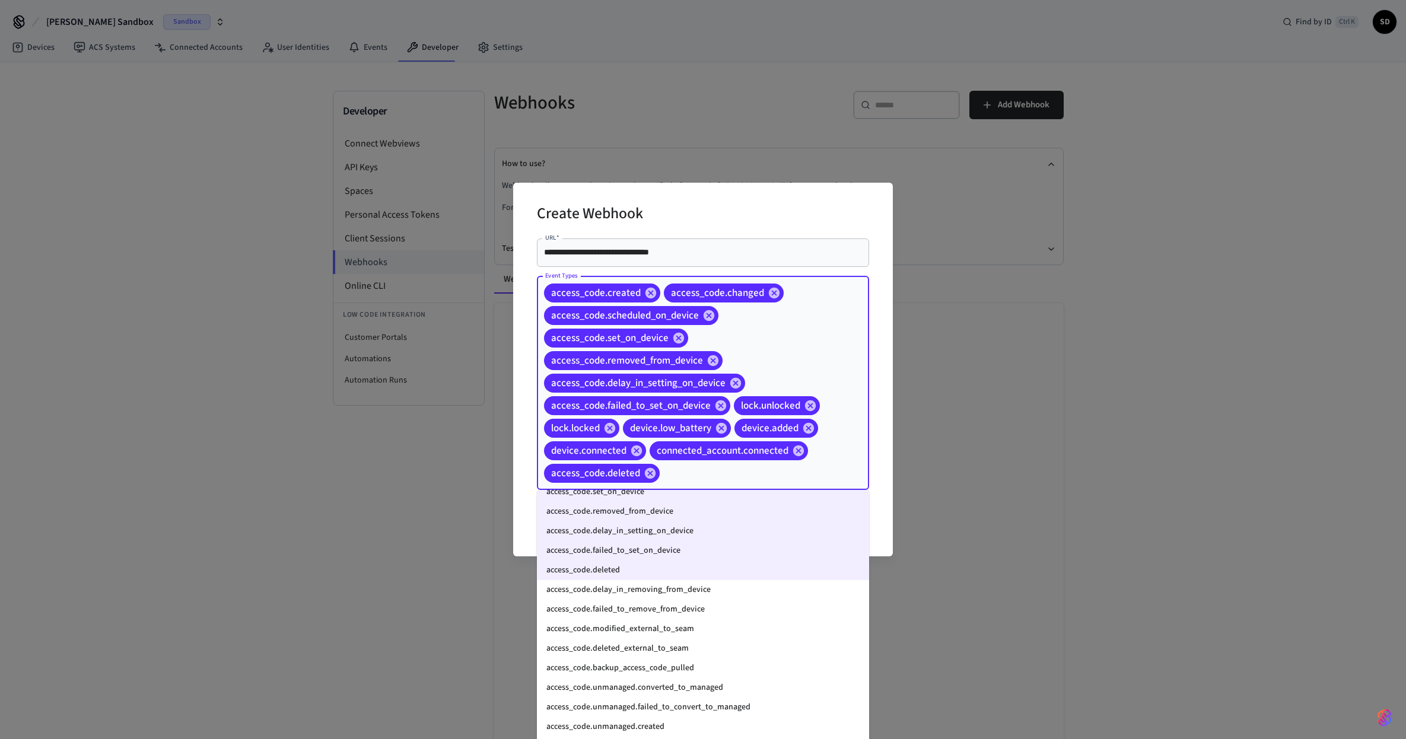
scroll to position [142, 0]
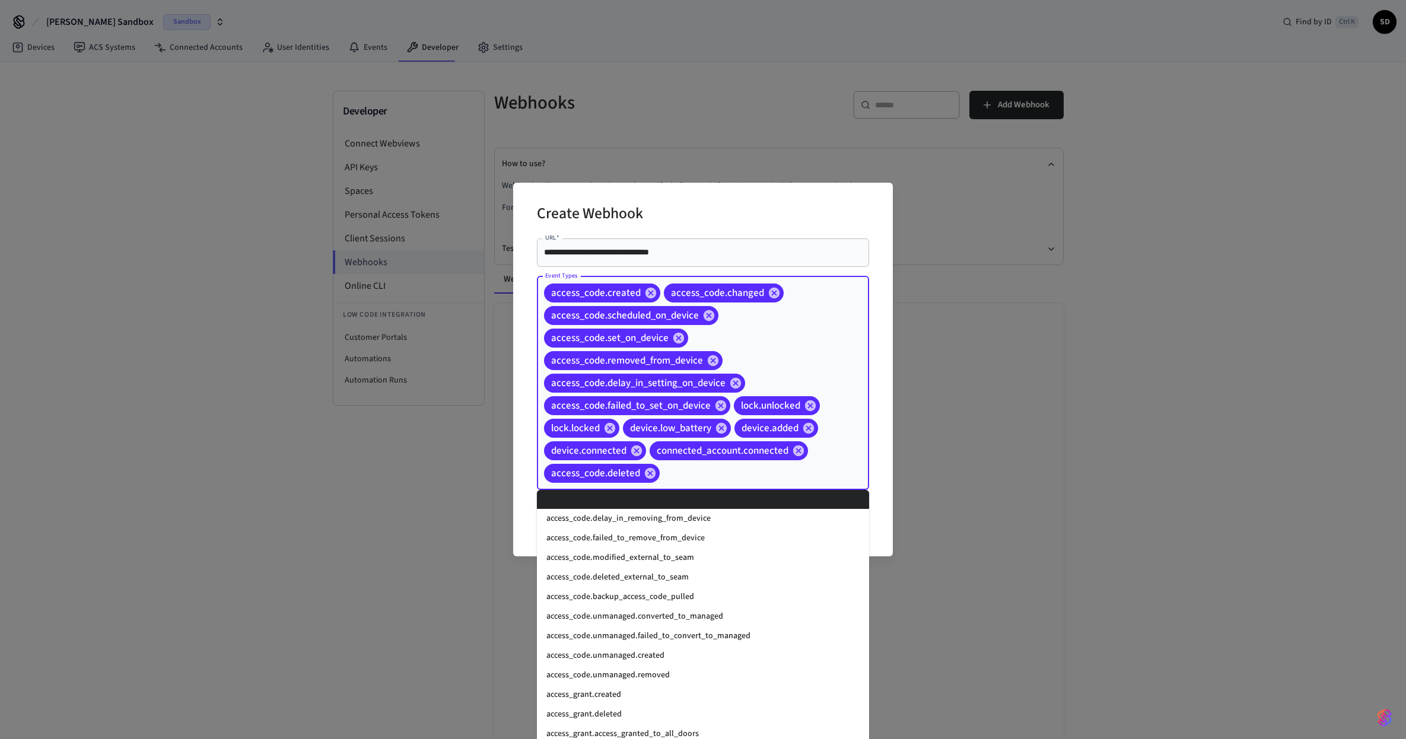
click at [831, 357] on div "access_code.created access_code.changed access_code.scheduled_on_device access_…" at bounding box center [703, 382] width 332 height 213
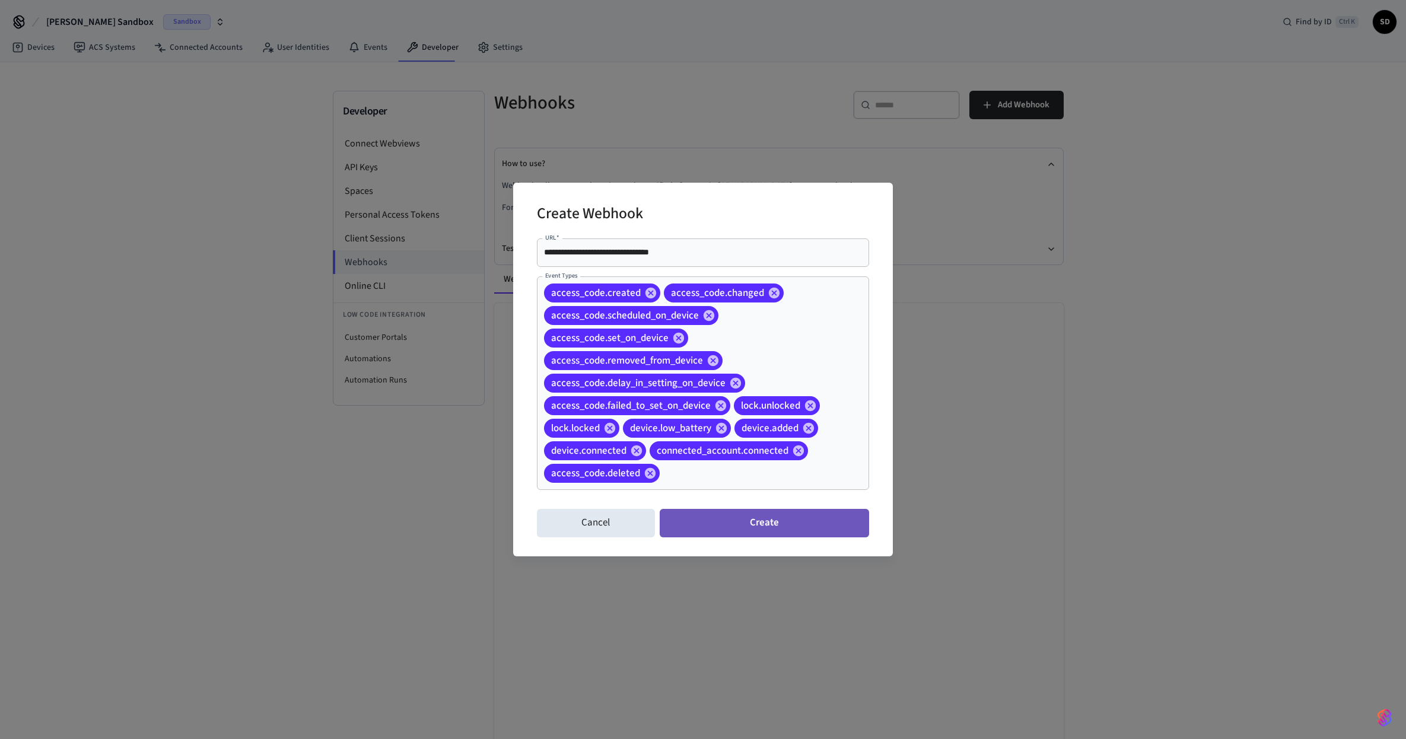
click at [781, 522] on button "Create" at bounding box center [763, 523] width 209 height 28
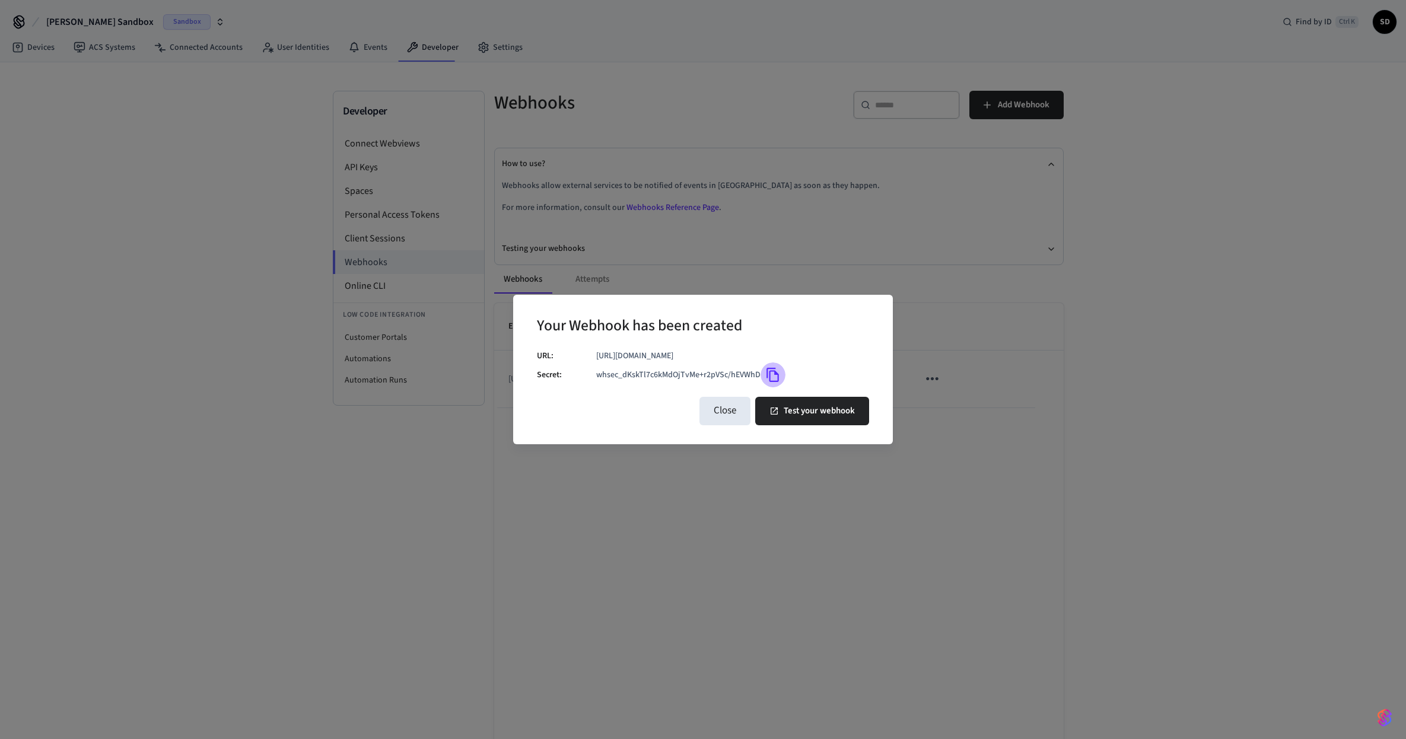
click at [773, 375] on icon "Copy" at bounding box center [772, 374] width 15 height 15
click at [811, 410] on button "Test your webhook" at bounding box center [812, 411] width 114 height 28
click at [1181, 235] on div "Your Webhook has been created URL: https://fa19ee64c209.ngrok-free.app Secret: …" at bounding box center [703, 369] width 1406 height 739
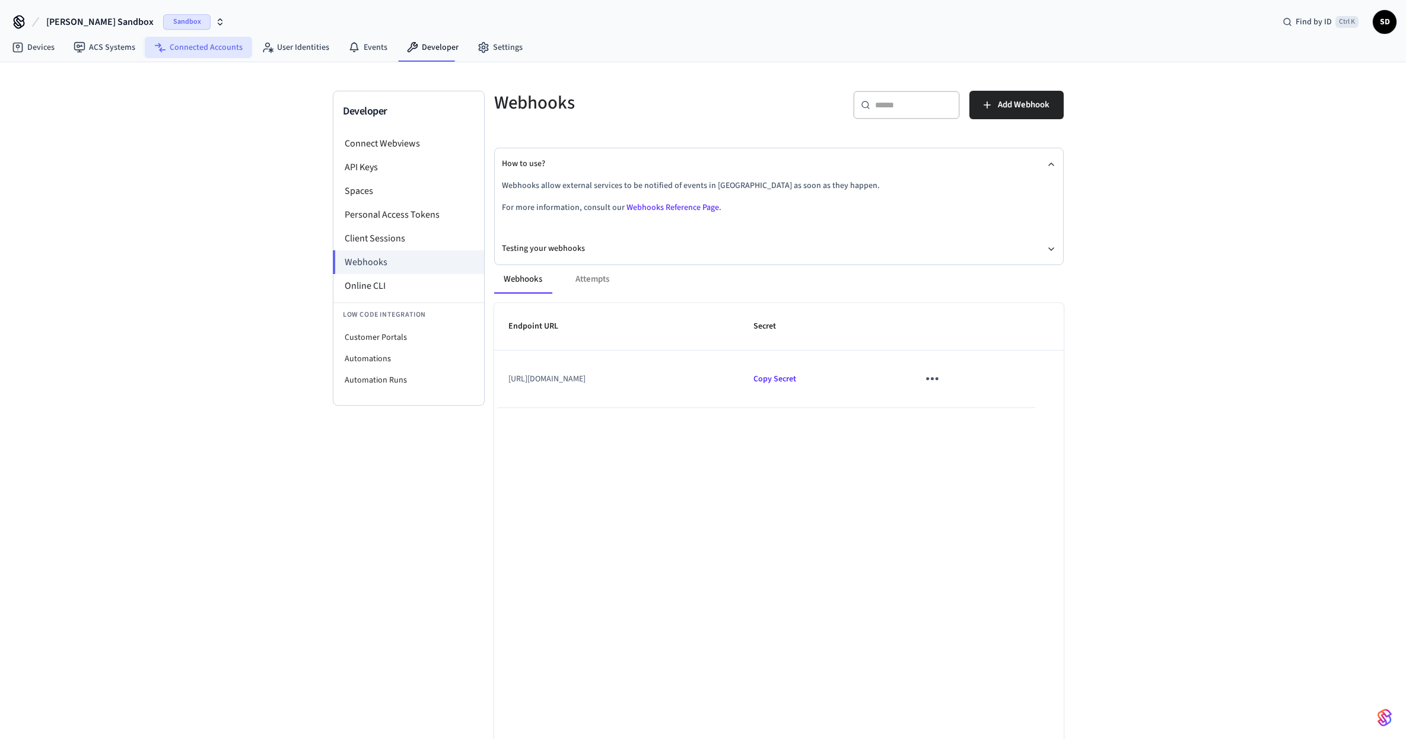
click at [189, 46] on link "Connected Accounts" at bounding box center [198, 47] width 107 height 21
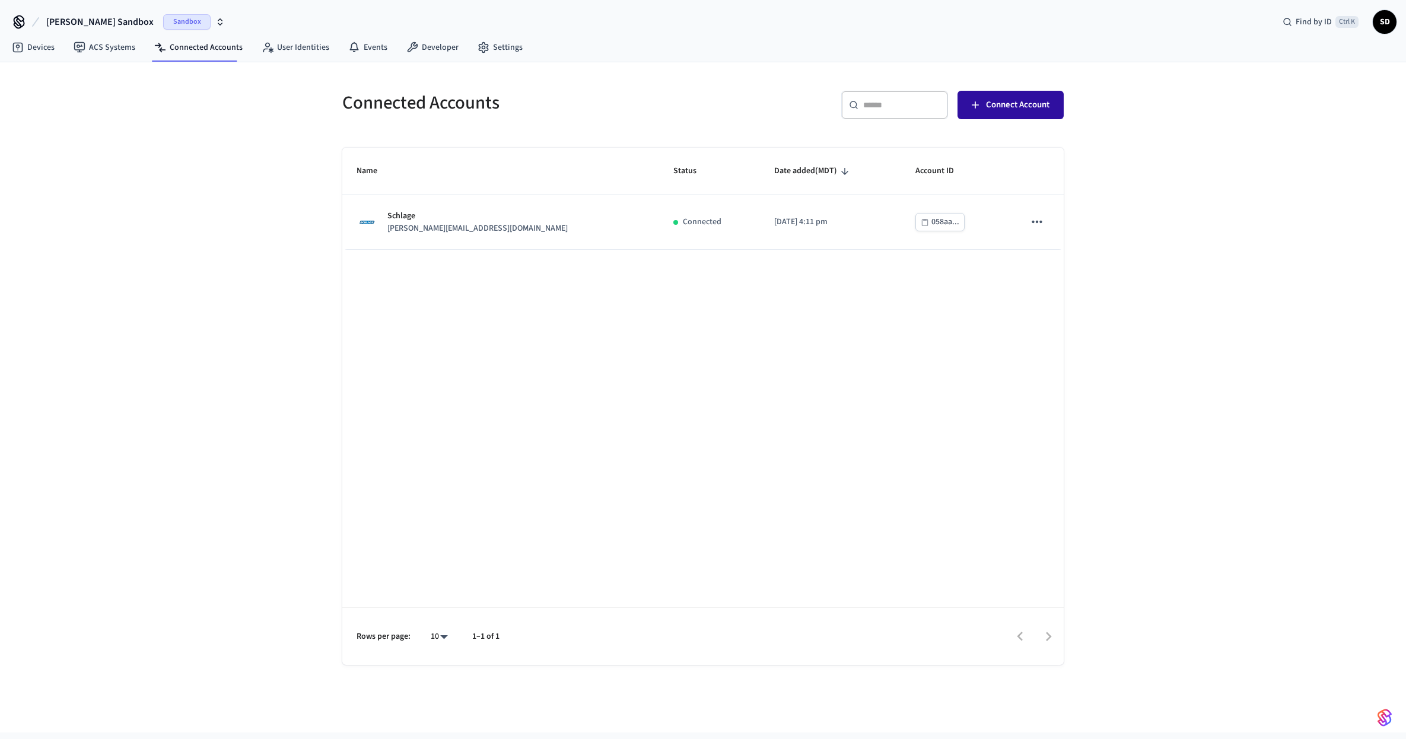
click at [1000, 108] on span "Connect Account" at bounding box center [1017, 104] width 63 height 15
click at [33, 50] on link "Devices" at bounding box center [33, 47] width 62 height 21
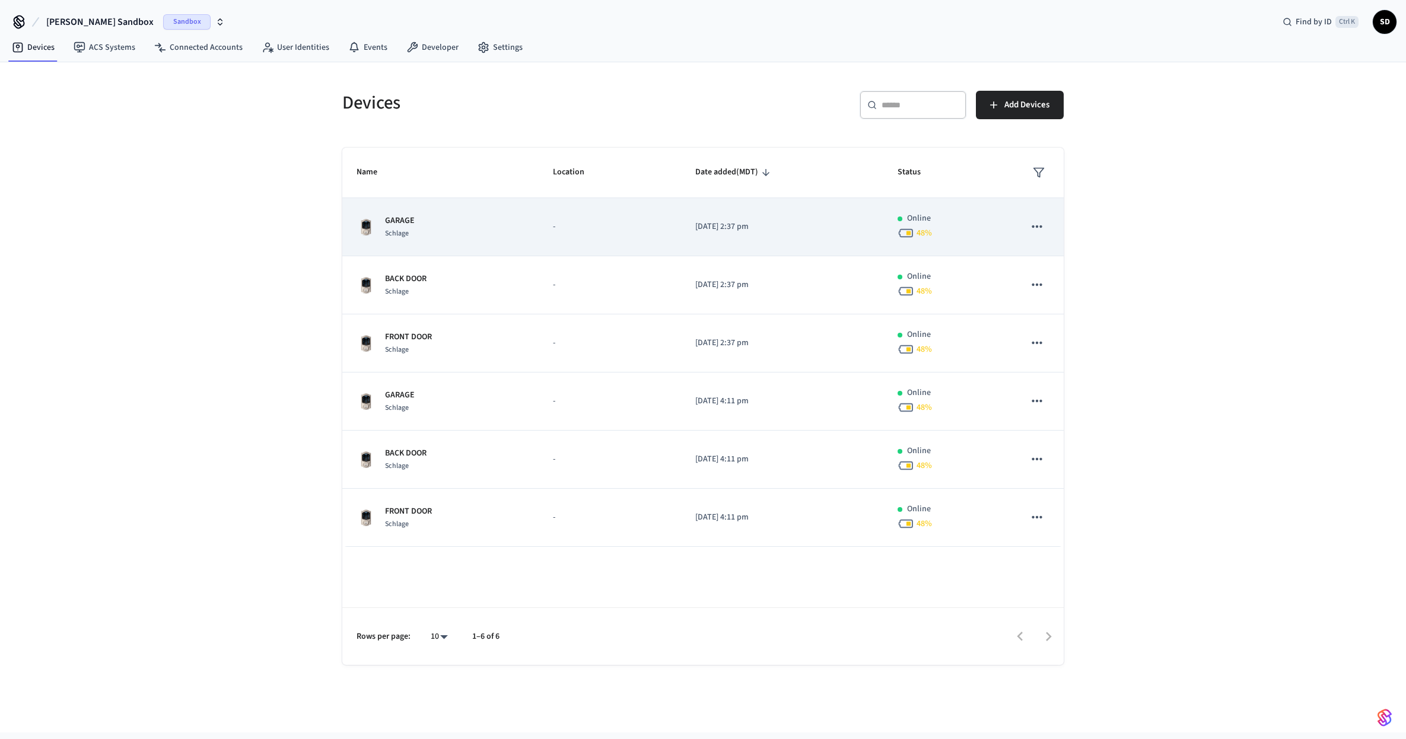
click at [396, 225] on p "GARAGE" at bounding box center [400, 221] width 30 height 12
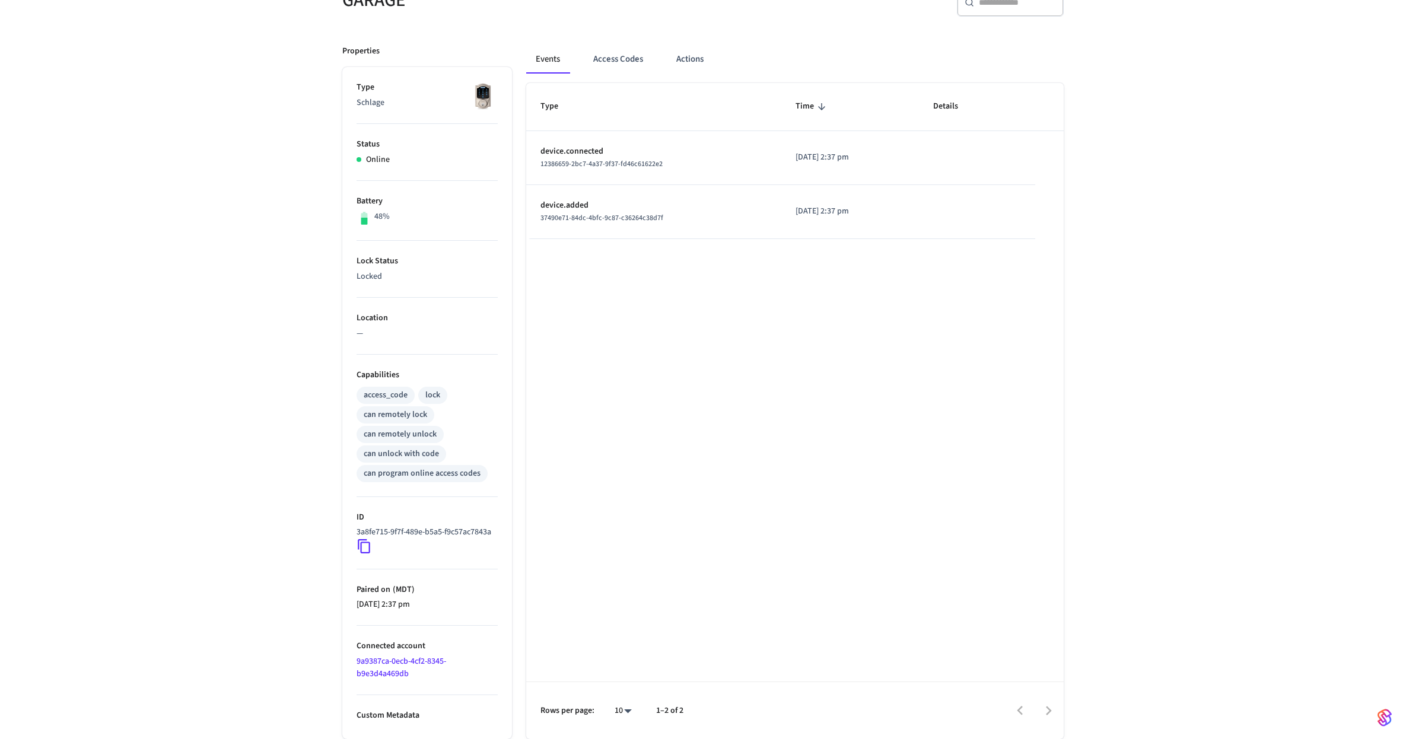
scroll to position [141, 0]
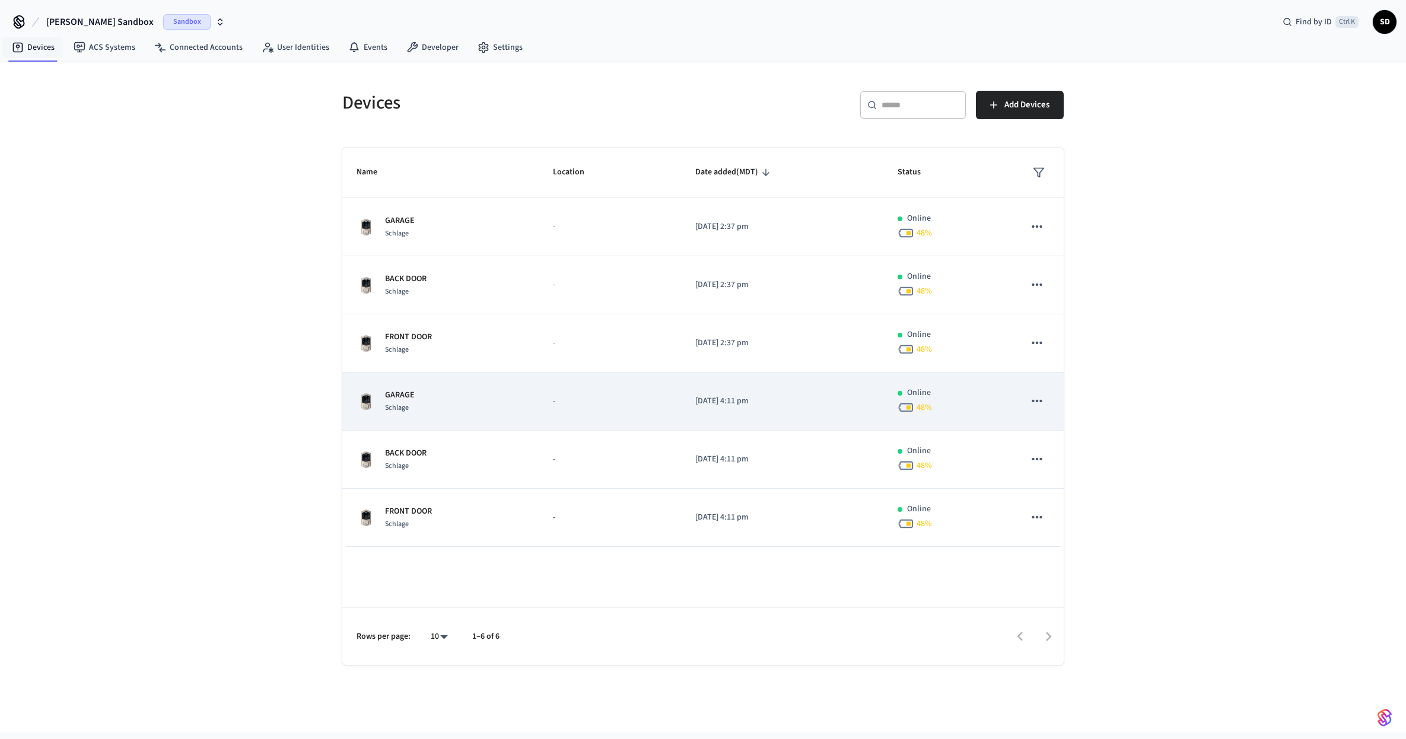
click at [406, 401] on p "GARAGE" at bounding box center [400, 395] width 30 height 12
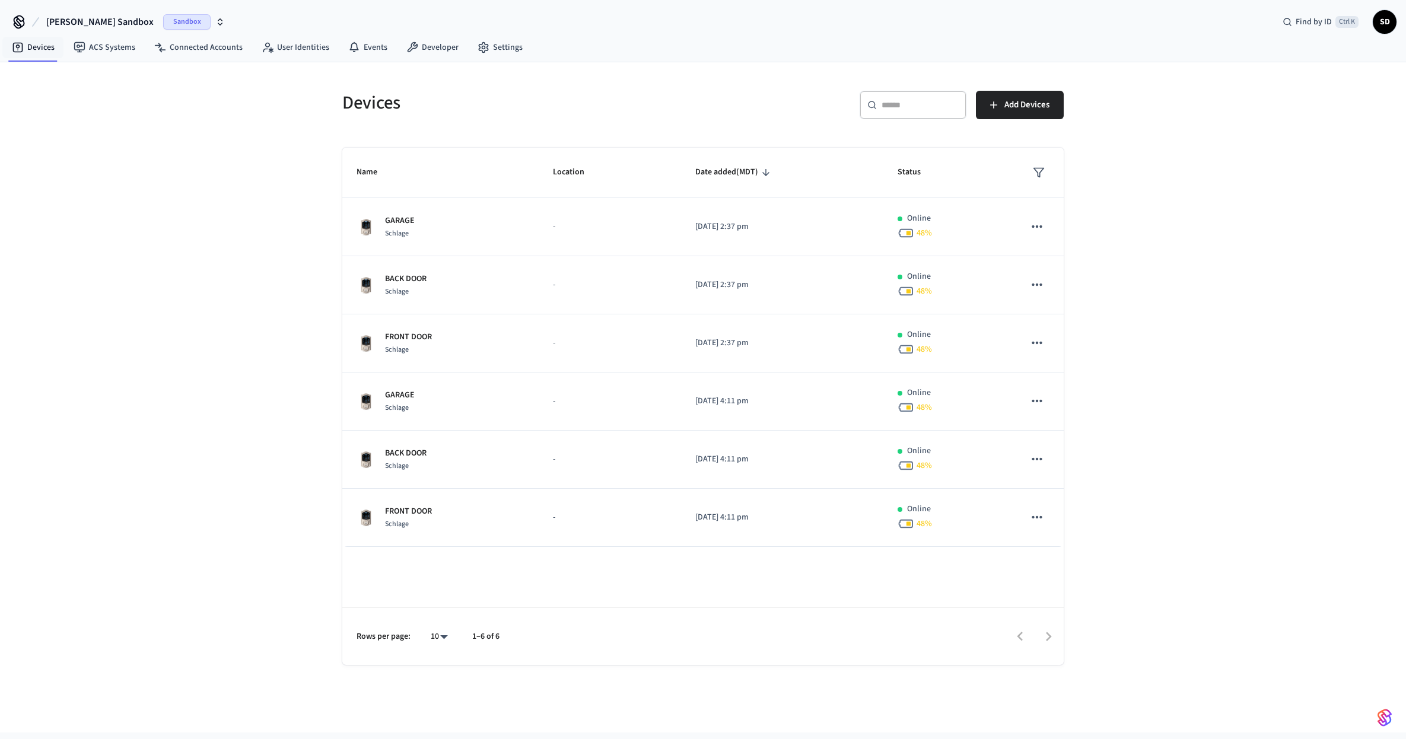
click at [225, 289] on div "Devices ​ ​ Add Devices Name Location Date added (MDT) Status GARAGE Schlage - …" at bounding box center [703, 397] width 1406 height 670
click at [217, 377] on div "Devices ​ ​ Add Devices Name Location Date added (MDT) Status GARAGE Schlage - …" at bounding box center [703, 397] width 1406 height 670
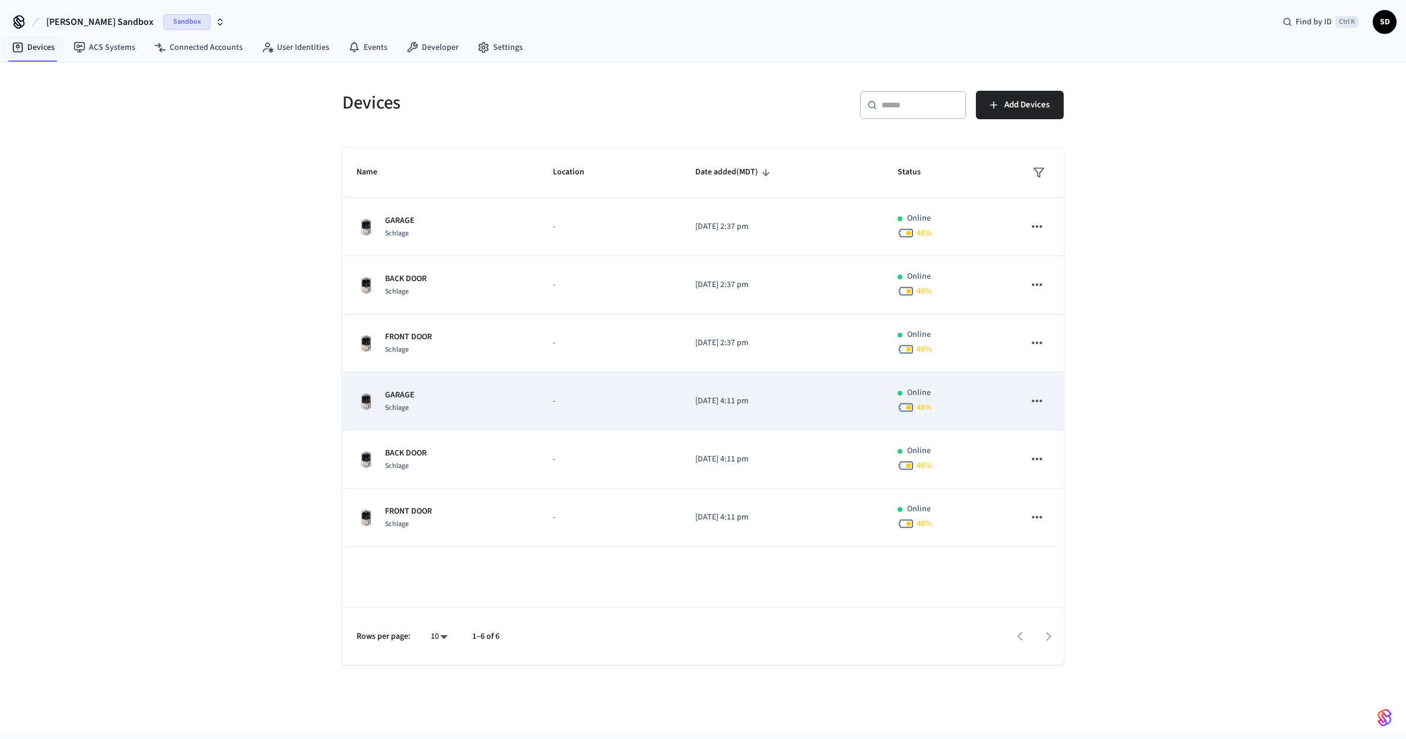
click at [412, 400] on p "GARAGE" at bounding box center [400, 395] width 30 height 12
click at [1038, 405] on icon "sticky table" at bounding box center [1036, 400] width 15 height 15
click at [1038, 405] on div at bounding box center [703, 369] width 1406 height 739
click at [431, 375] on td "GARAGE Schlage" at bounding box center [440, 401] width 196 height 58
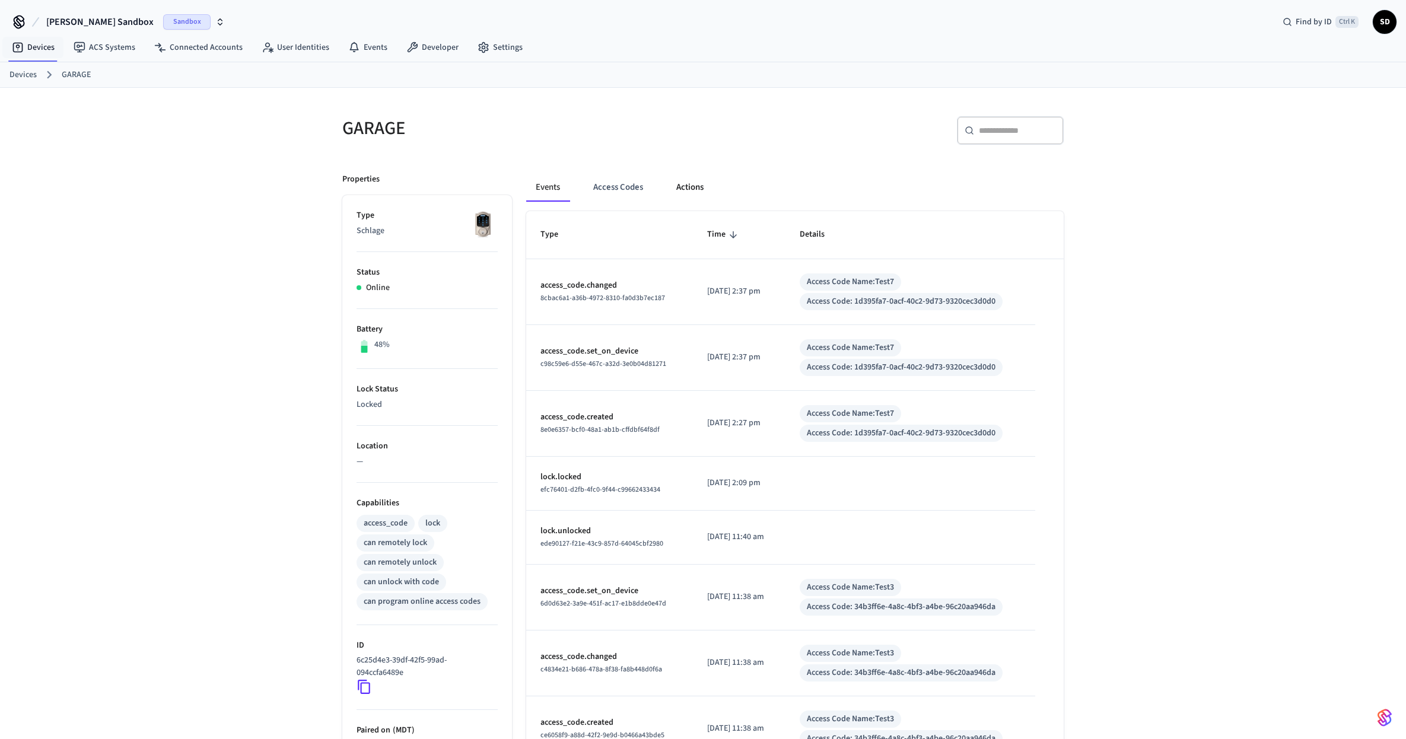
click at [703, 186] on button "Actions" at bounding box center [690, 187] width 46 height 28
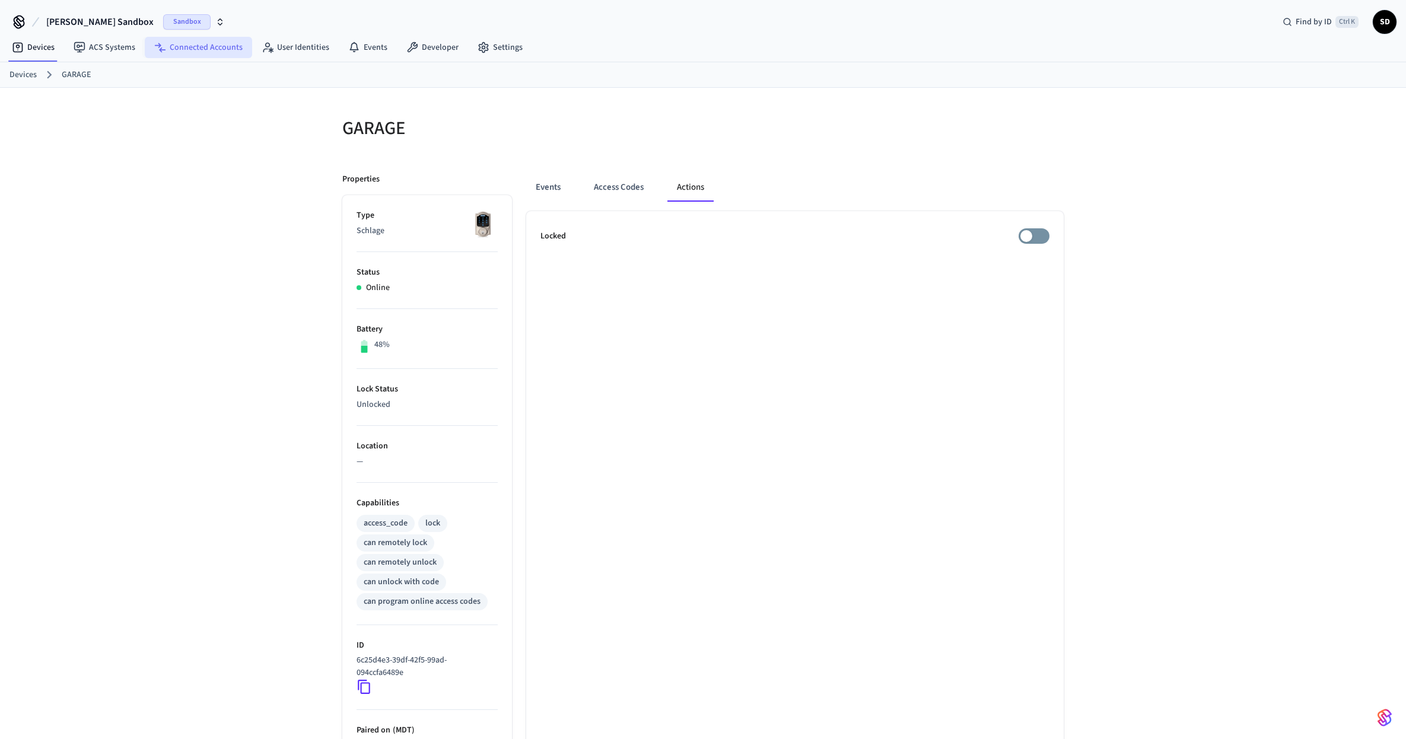
click at [214, 53] on link "Connected Accounts" at bounding box center [198, 47] width 107 height 21
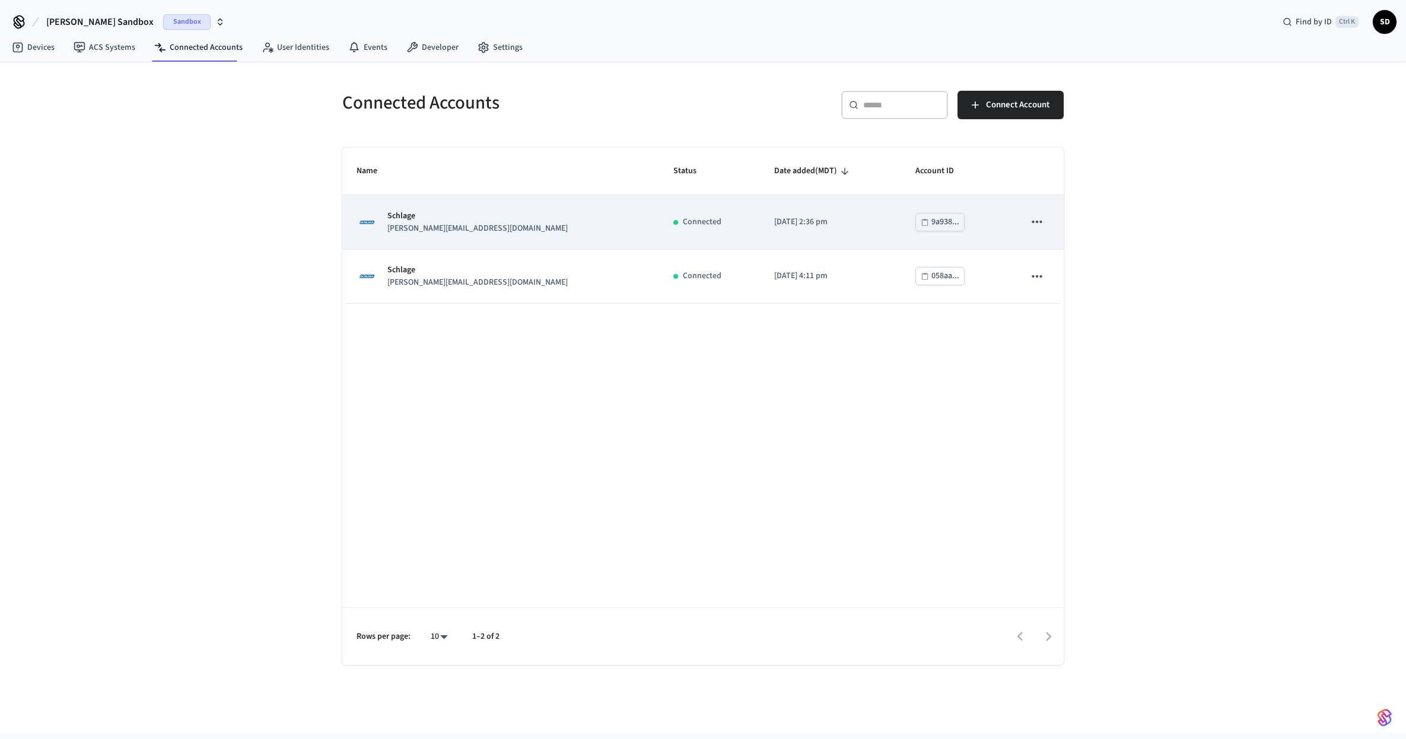
click at [1035, 219] on icon "sticky table" at bounding box center [1036, 221] width 15 height 15
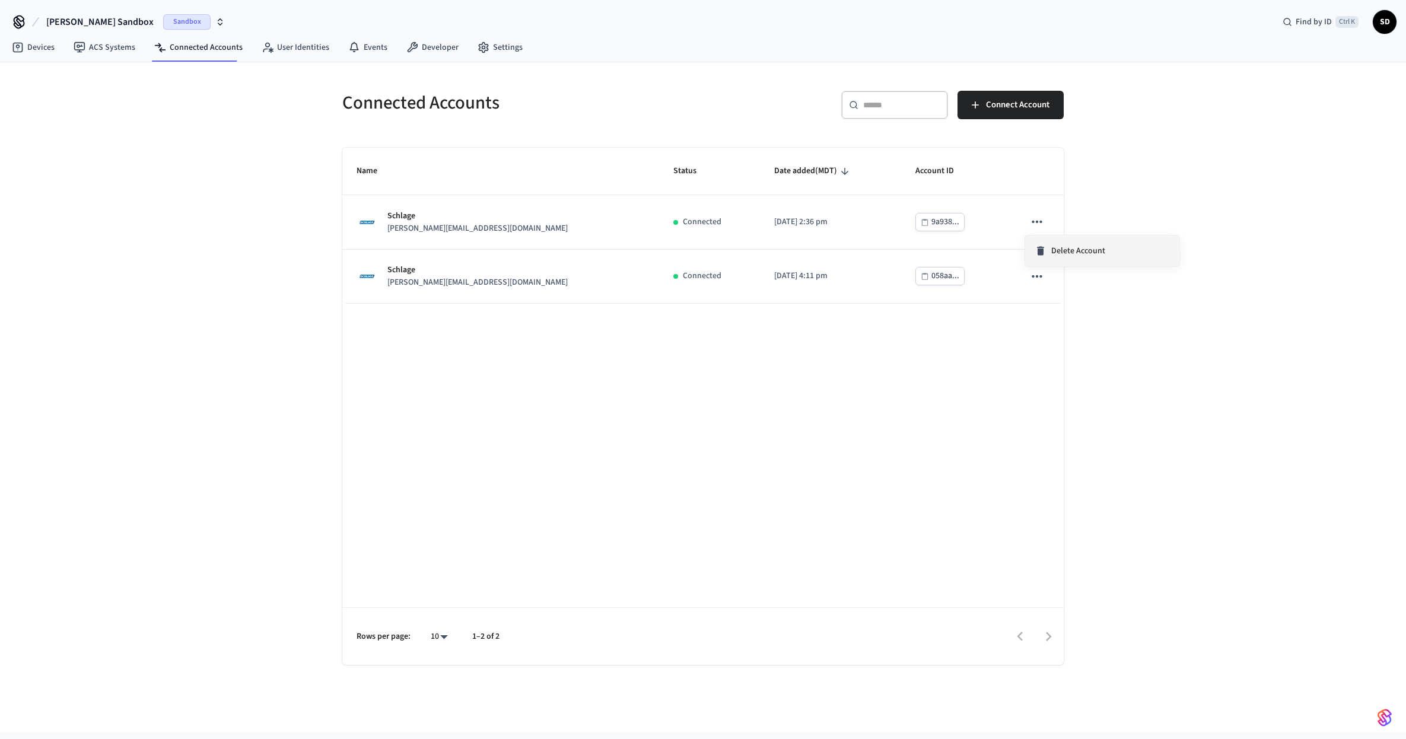
click at [1075, 250] on span "Delete Account" at bounding box center [1078, 251] width 54 height 12
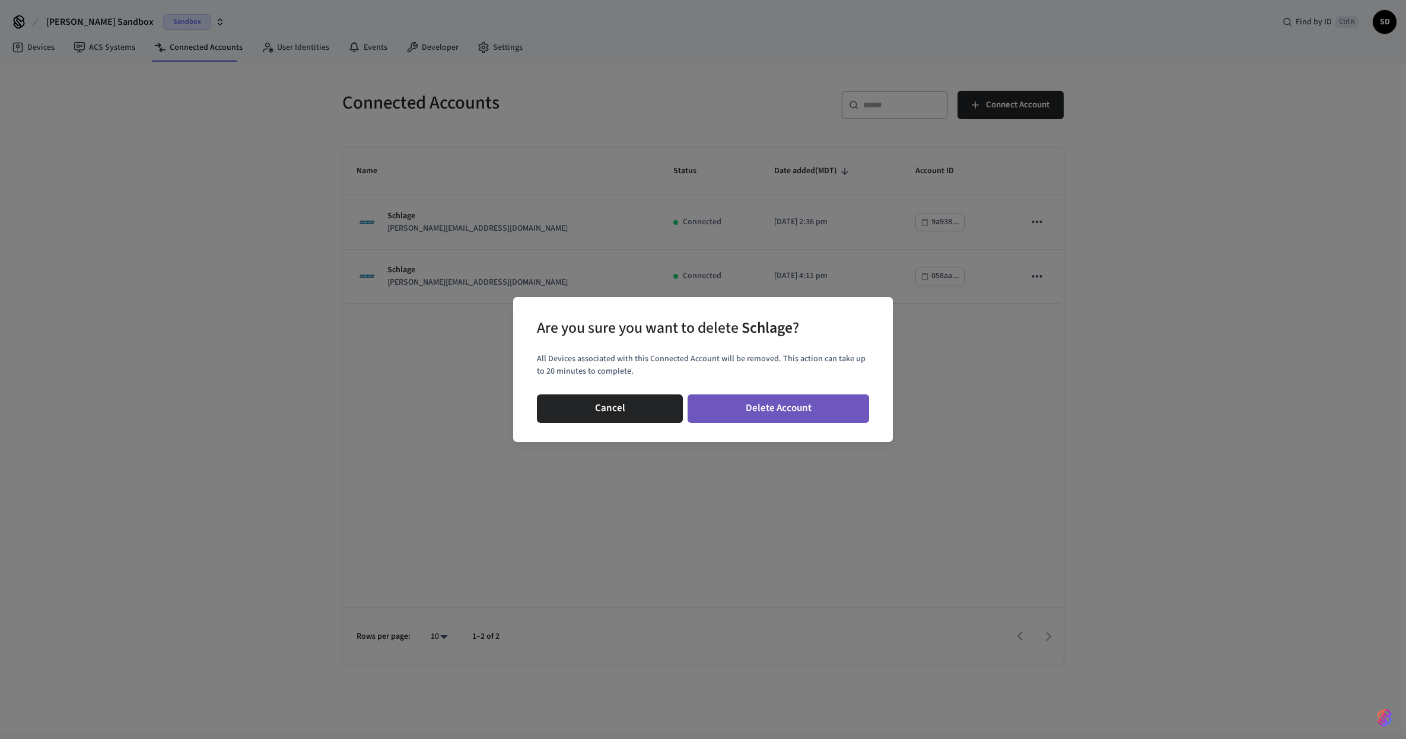
click at [773, 405] on button "Delete Account" at bounding box center [777, 408] width 181 height 28
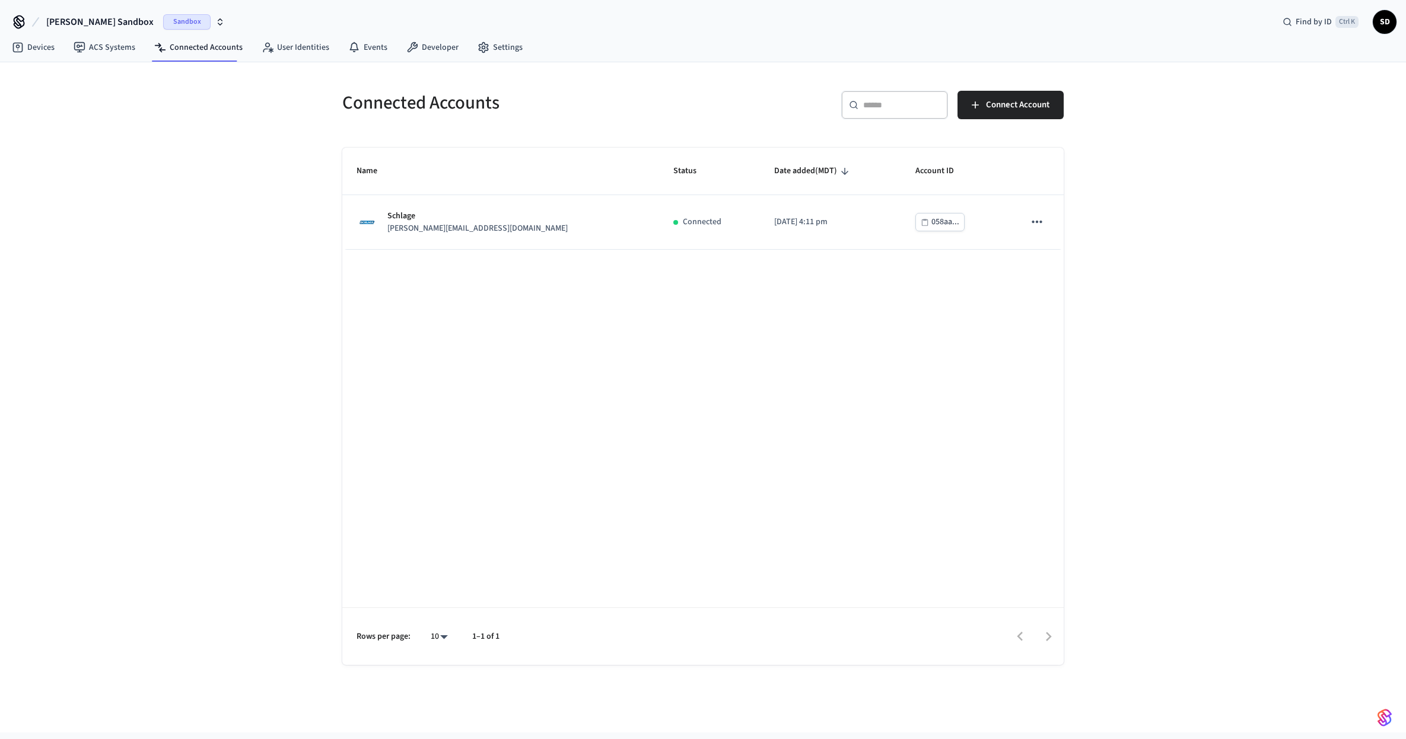
click at [836, 369] on div "Name Status Date added (MDT) Account ID Schlage [PERSON_NAME][EMAIL_ADDRESS][DO…" at bounding box center [702, 406] width 721 height 517
click at [1078, 298] on div "Connected Accounts ​ ​ Connect Account Name Status Date added (MDT) Account ID …" at bounding box center [702, 363] width 759 height 603
click at [992, 102] on span "Connect Account" at bounding box center [1017, 104] width 63 height 15
